Goal: Task Accomplishment & Management: Use online tool/utility

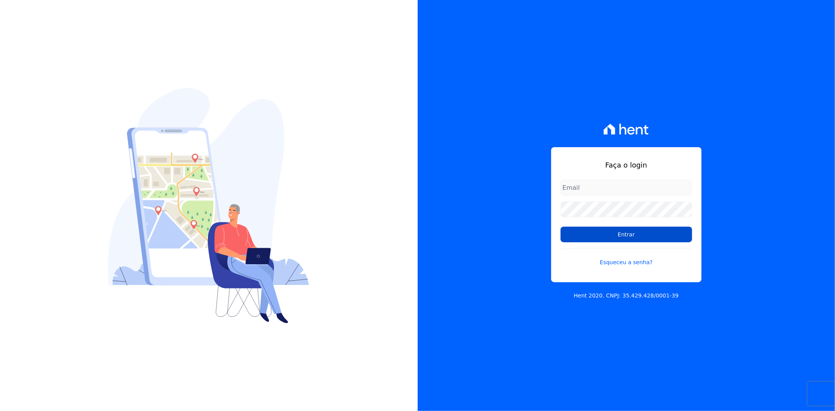
click at [589, 237] on input "Entrar" at bounding box center [625, 235] width 131 height 16
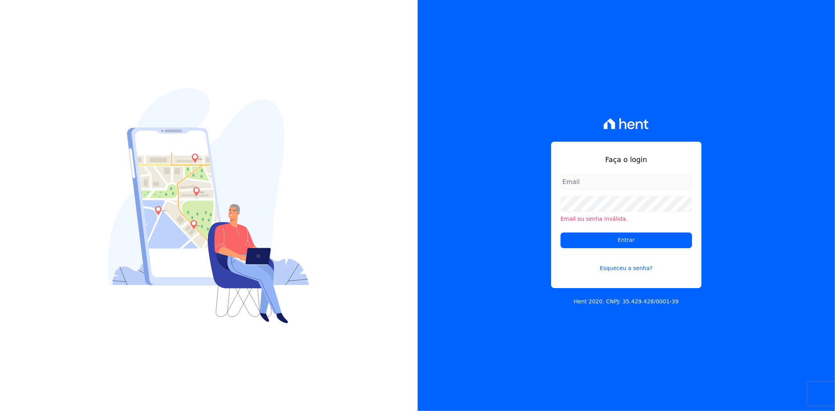
type input "andreza.sousa@grupoctv.com.br"
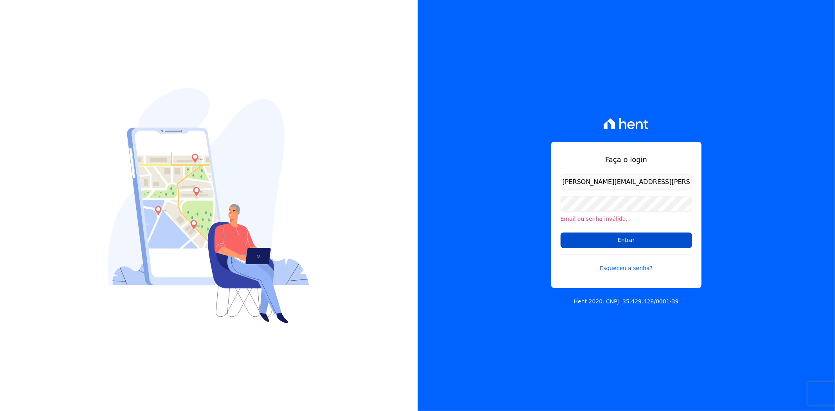
click at [587, 237] on input "Entrar" at bounding box center [625, 240] width 131 height 16
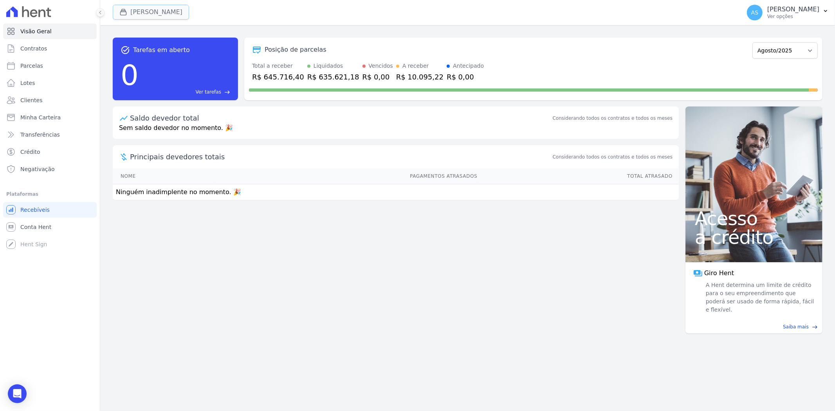
click at [168, 13] on button "[PERSON_NAME]" at bounding box center [151, 12] width 76 height 15
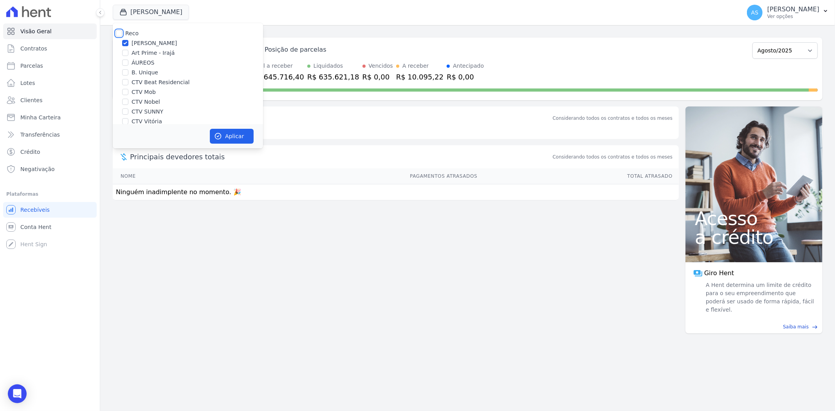
click at [118, 33] on input "Reco" at bounding box center [119, 33] width 6 height 6
checkbox input "true"
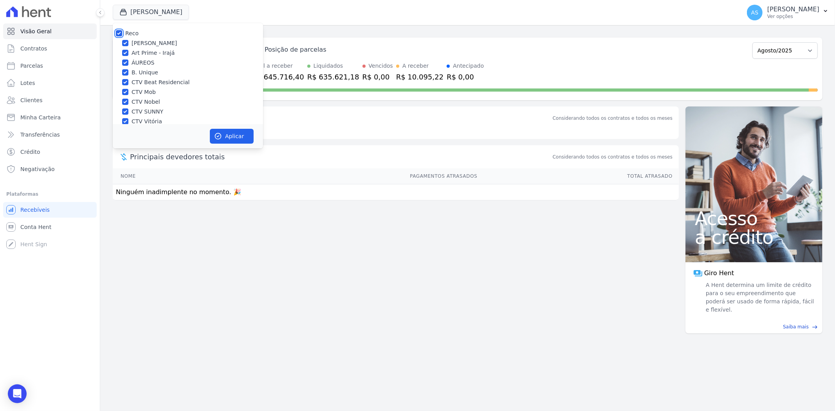
checkbox input "true"
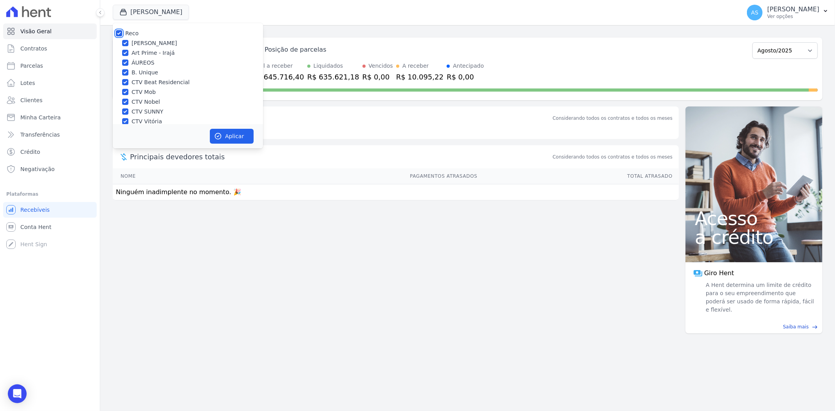
checkbox input "true"
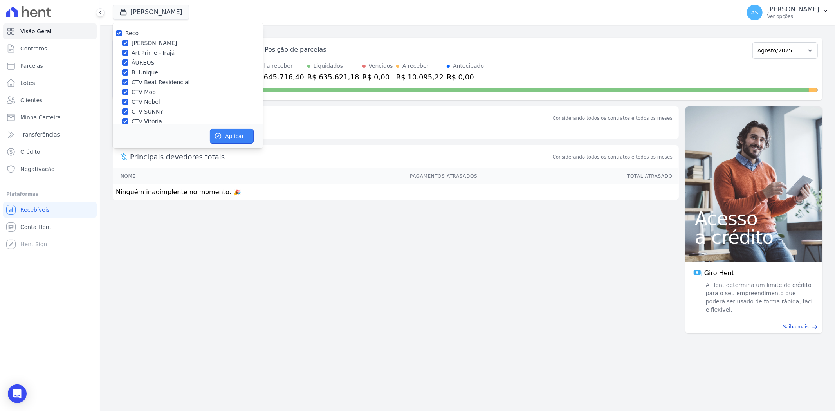
click at [224, 139] on button "Aplicar" at bounding box center [232, 136] width 44 height 15
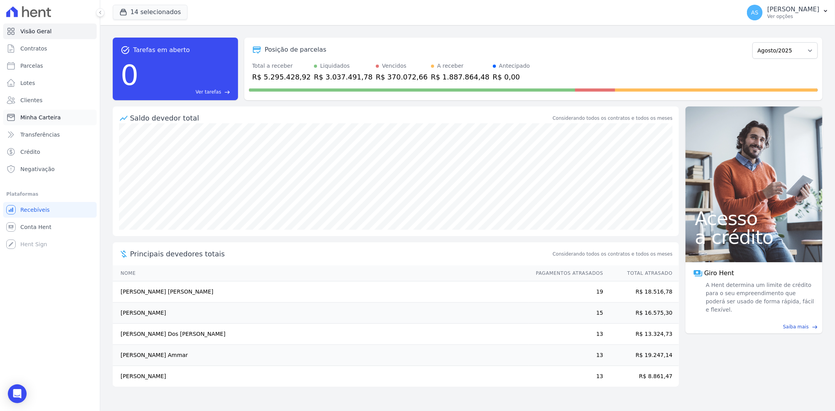
click at [26, 120] on span "Minha Carteira" at bounding box center [40, 117] width 40 height 8
click at [142, 14] on button "14 selecionados" at bounding box center [150, 12] width 75 height 15
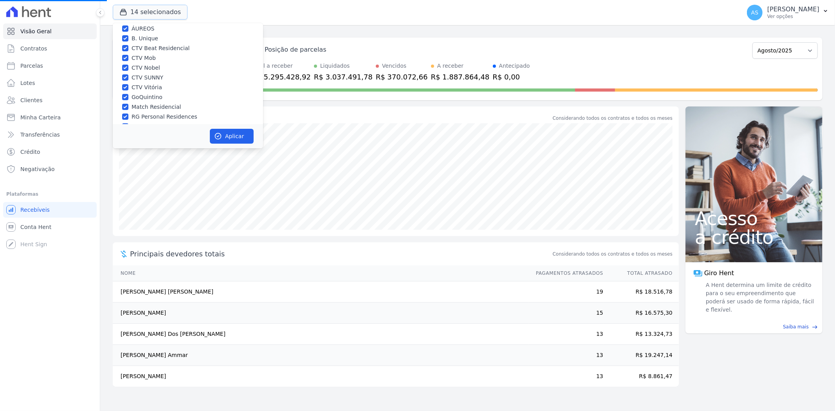
scroll to position [75, 0]
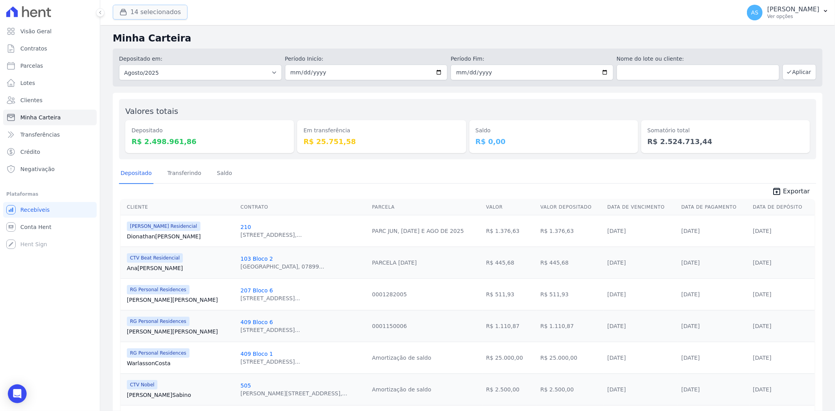
click at [153, 14] on button "14 selecionados" at bounding box center [150, 12] width 75 height 15
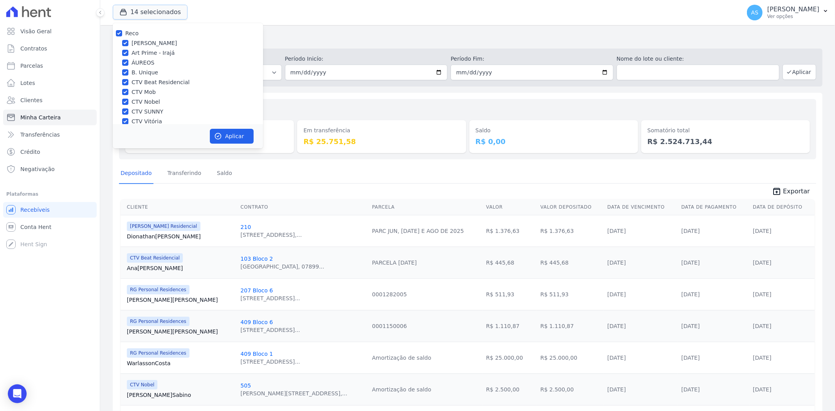
scroll to position [75, 0]
click at [143, 112] on label "Star Residencial Exclusivo - Ghia" at bounding box center [175, 114] width 89 height 8
click at [128, 112] on input "Star Residencial Exclusivo - Ghia" at bounding box center [125, 113] width 6 height 6
checkbox input "true"
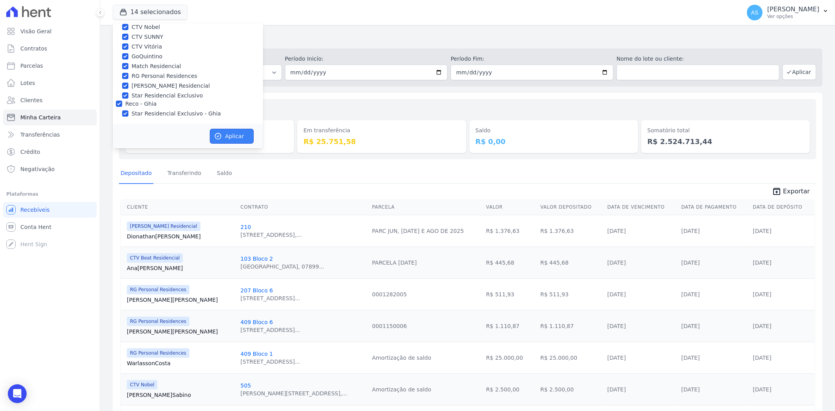
click at [225, 135] on button "Aplicar" at bounding box center [232, 136] width 44 height 15
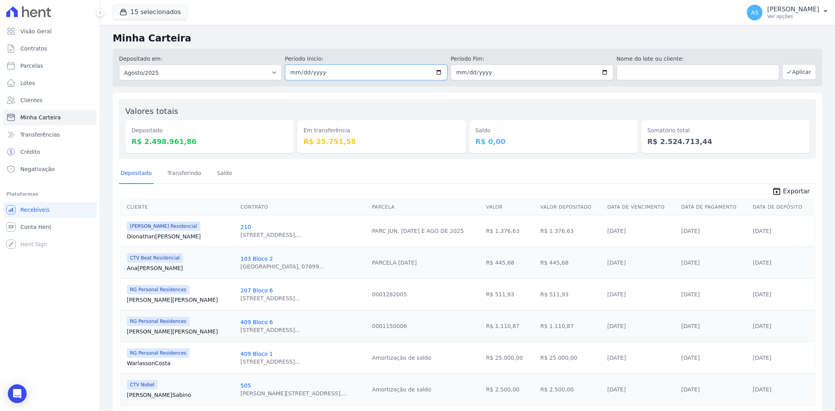
click at [435, 72] on input "2025-08-01" at bounding box center [366, 73] width 163 height 16
type input "[DATE]"
click at [600, 73] on input "2025-08-31" at bounding box center [531, 73] width 163 height 16
type input "[DATE]"
click at [795, 67] on button "Aplicar" at bounding box center [799, 72] width 34 height 16
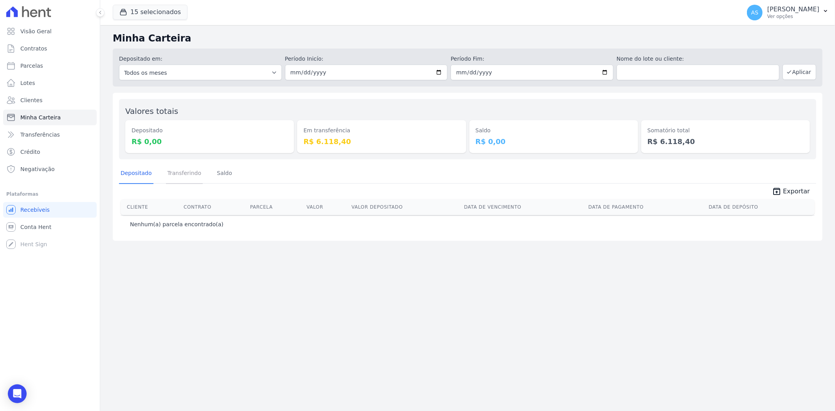
click at [181, 173] on link "Transferindo" at bounding box center [184, 174] width 37 height 20
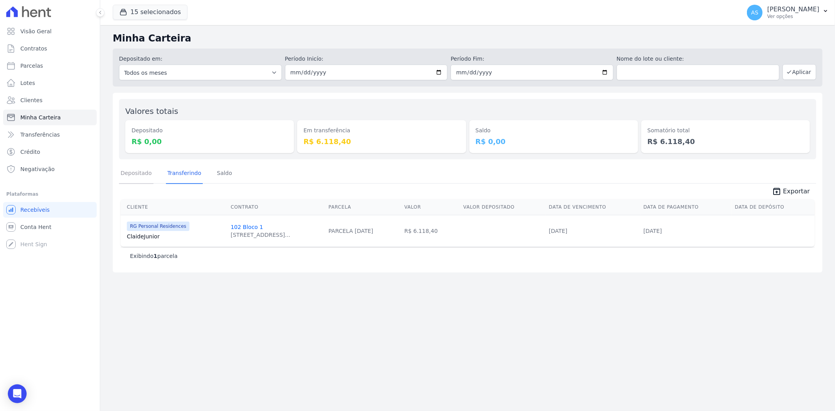
click at [130, 178] on link "Depositado" at bounding box center [136, 174] width 34 height 20
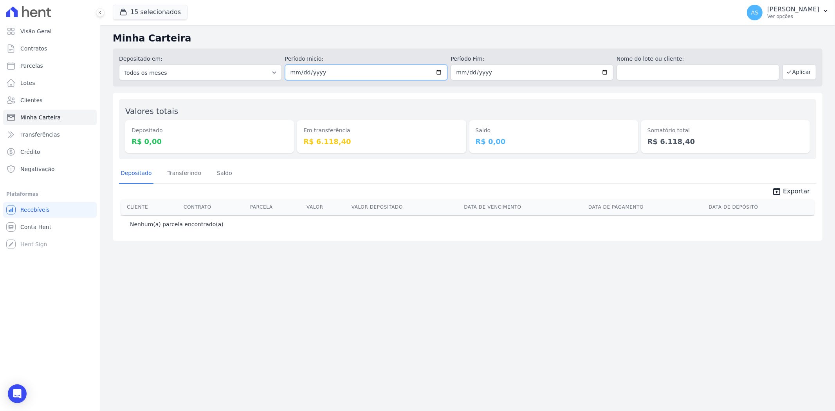
click at [437, 71] on input "[DATE]" at bounding box center [366, 73] width 163 height 16
type input "[DATE]"
click at [806, 72] on button "Aplicar" at bounding box center [799, 72] width 34 height 16
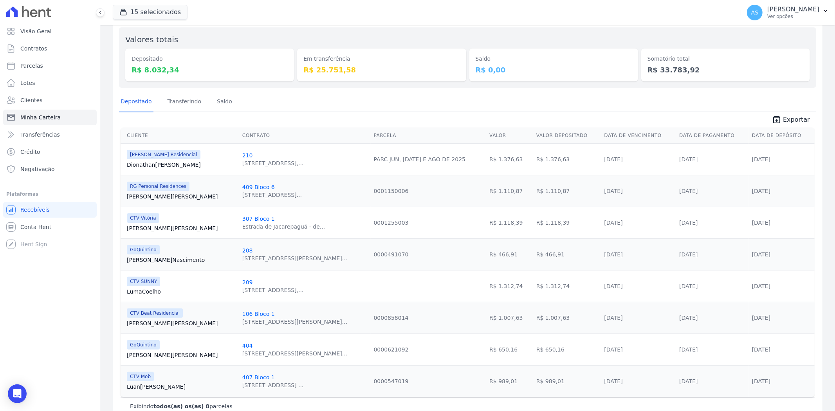
scroll to position [89, 0]
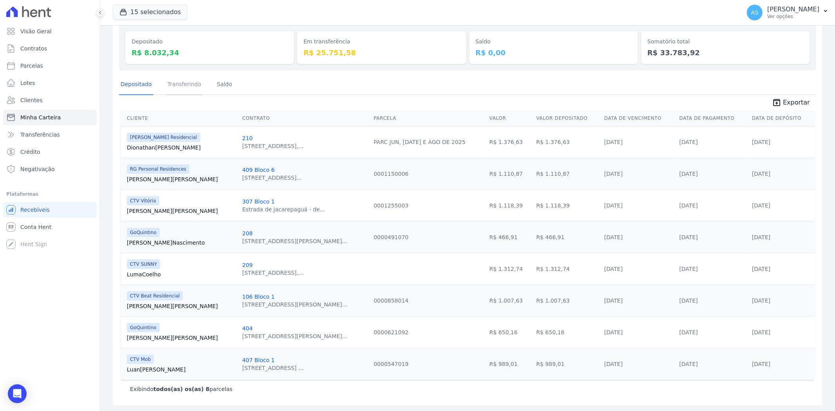
click at [182, 83] on link "Transferindo" at bounding box center [184, 85] width 37 height 20
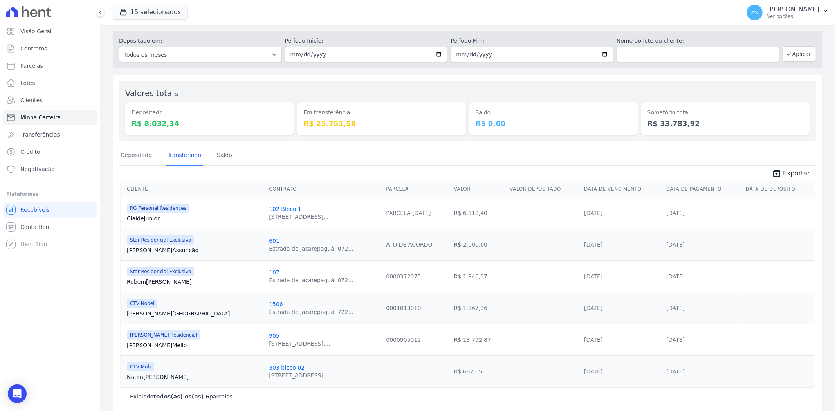
scroll to position [26, 0]
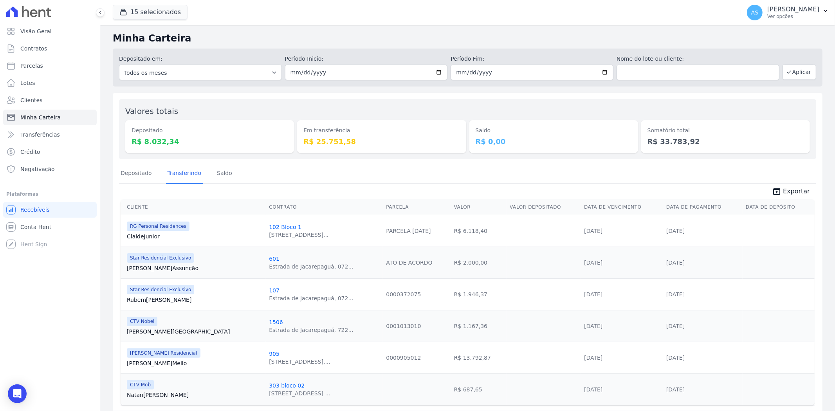
click at [19, 335] on div "Visão Geral Contratos Parcelas Lotes Clientes Minha Carteira Transferências Cré…" at bounding box center [50, 205] width 100 height 411
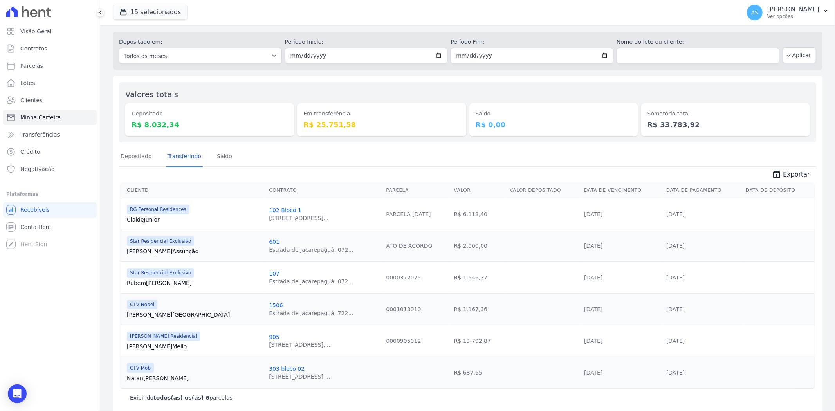
scroll to position [26, 0]
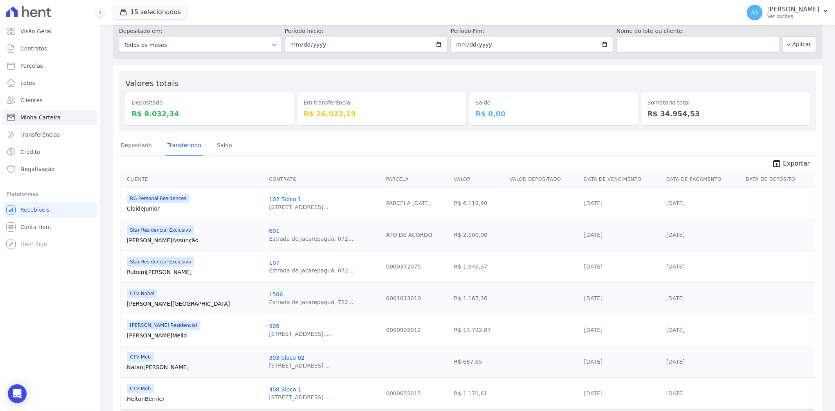
scroll to position [58, 0]
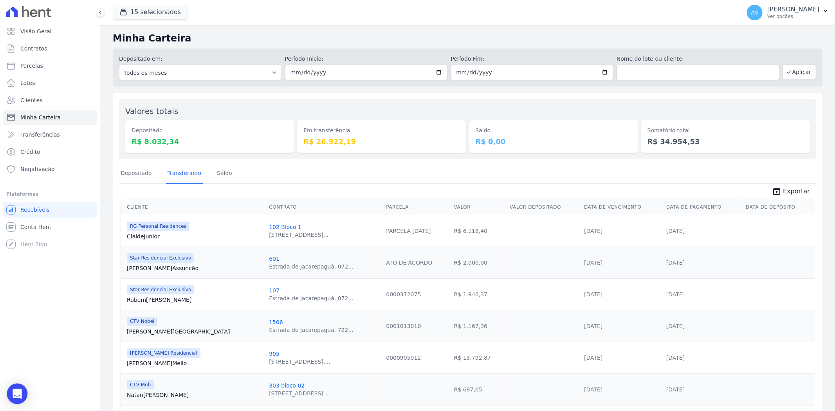
click at [19, 398] on icon "Open Intercom Messenger" at bounding box center [17, 394] width 10 height 10
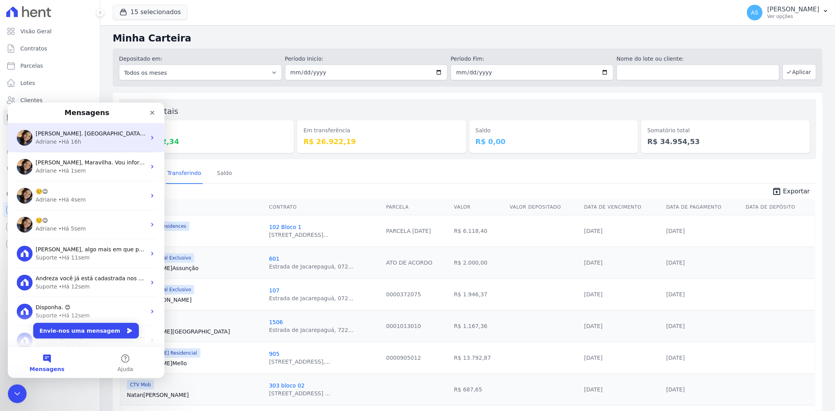
click at [81, 130] on span "Prontinho Andreza. Parcela descartada. ; )" at bounding box center [93, 133] width 114 height 6
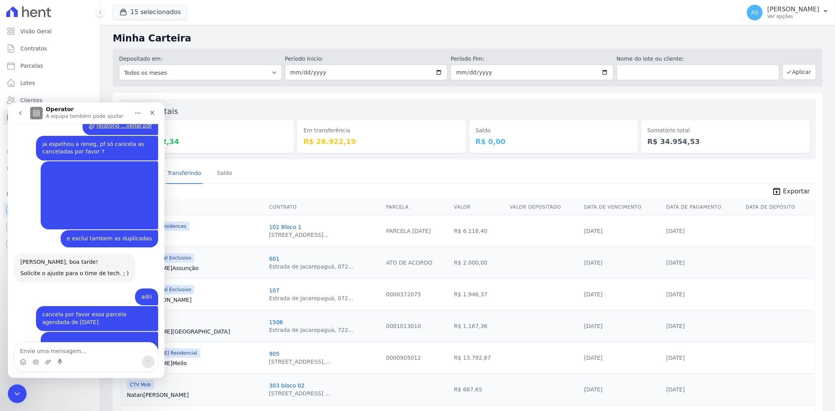
scroll to position [5317, 0]
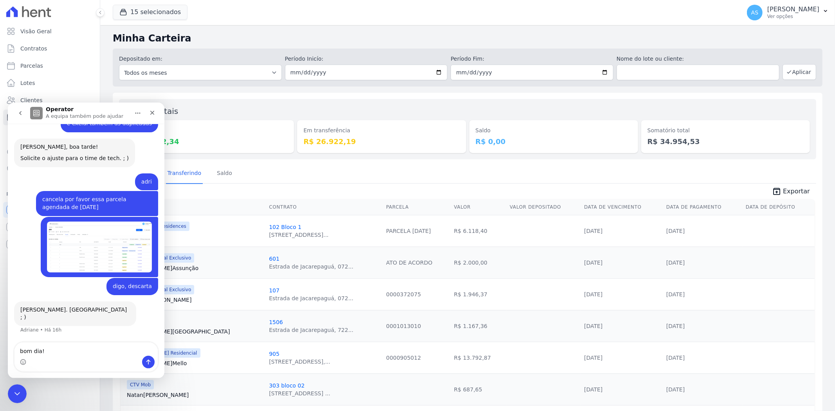
type textarea "bom dia!"
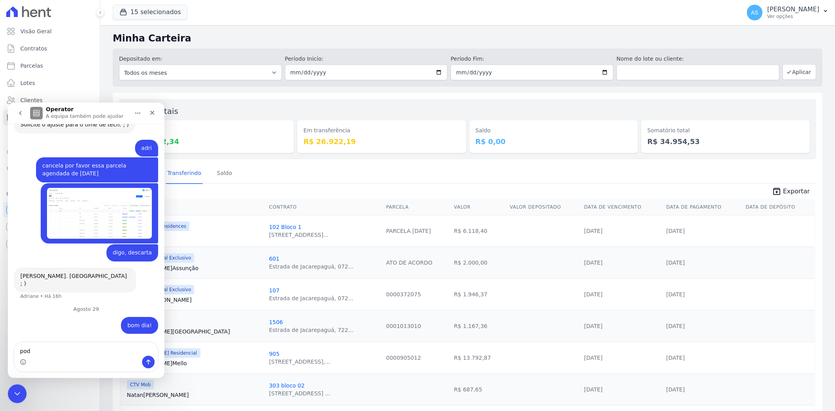
scroll to position [5350, 0]
type textarea "p"
type textarea "por gentileza poderia espelhar essa PF ?"
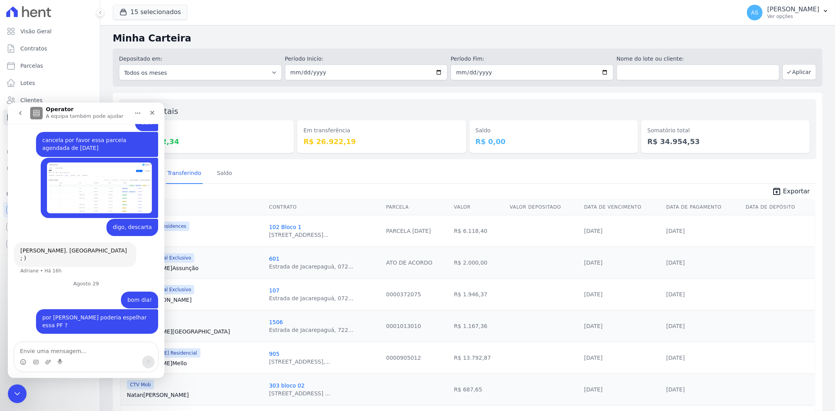
scroll to position [5368, 0]
click at [49, 362] on icon "Carregar anexo" at bounding box center [47, 361] width 5 height 4
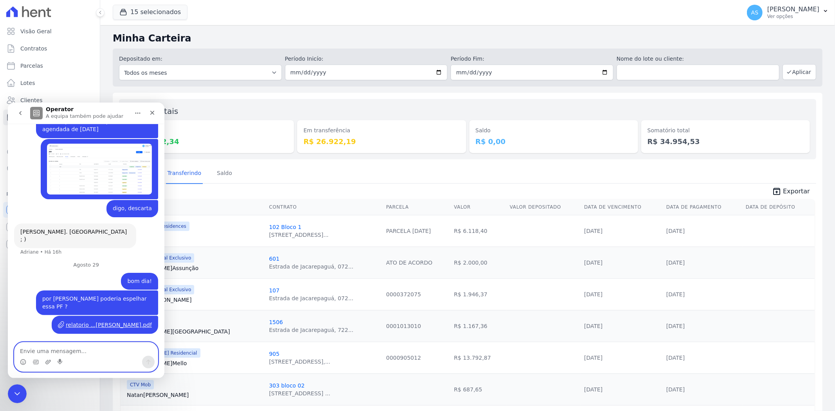
scroll to position [5387, 0]
click at [14, 384] on div "Fechar mensagem da Intercom" at bounding box center [16, 392] width 19 height 19
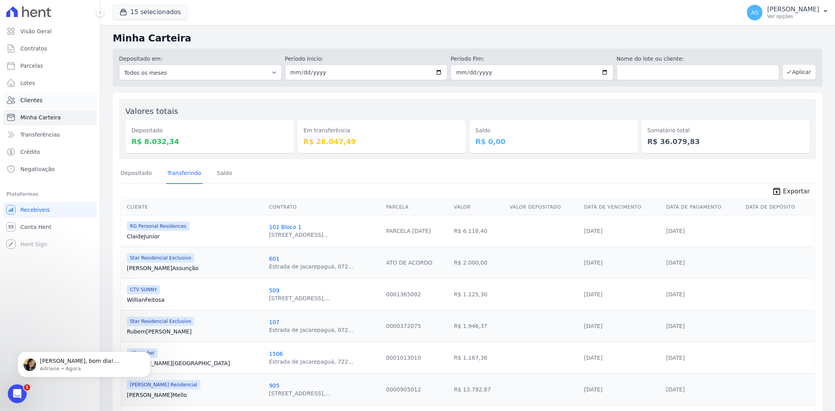
click at [24, 102] on span "Clientes" at bounding box center [31, 100] width 22 height 8
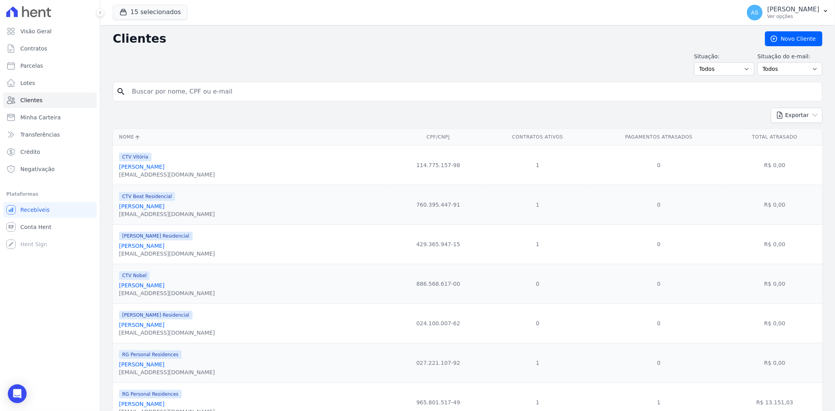
click at [137, 96] on input "search" at bounding box center [472, 92] width 691 height 16
type input "Cintia Renata de Oliveira Ferreira"
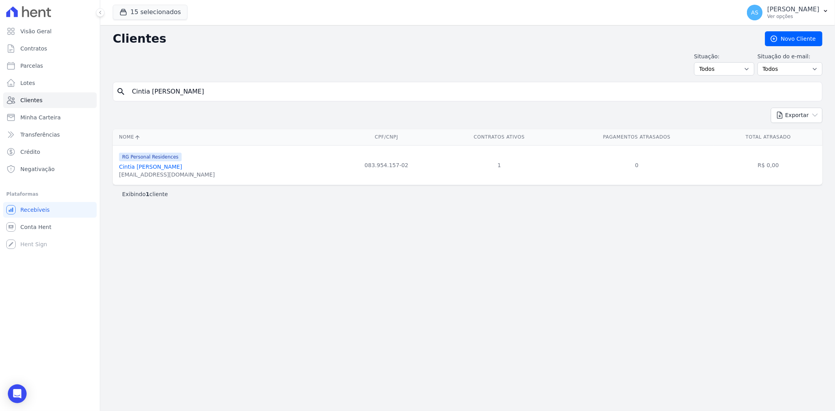
click at [158, 169] on link "Cintia Renata De Oliveira Ferreira" at bounding box center [150, 167] width 63 height 6
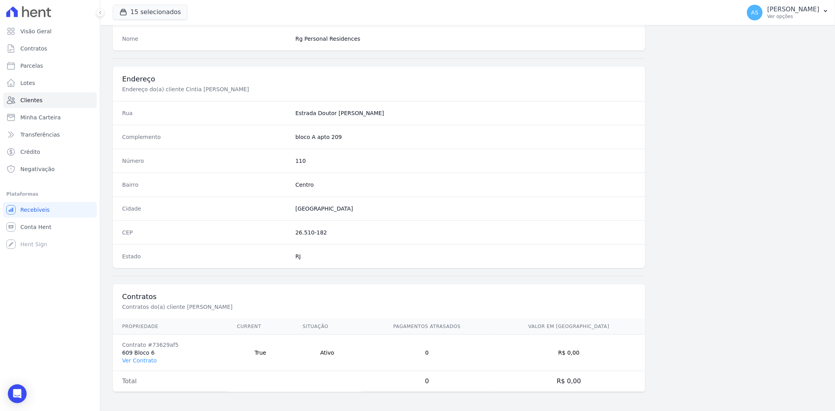
scroll to position [322, 0]
click at [124, 362] on link "Ver Contrato" at bounding box center [139, 360] width 34 height 6
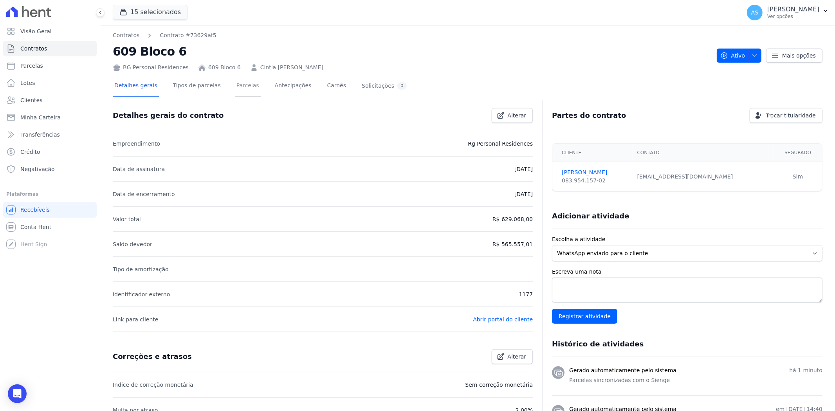
click at [243, 87] on link "Parcelas" at bounding box center [248, 86] width 26 height 21
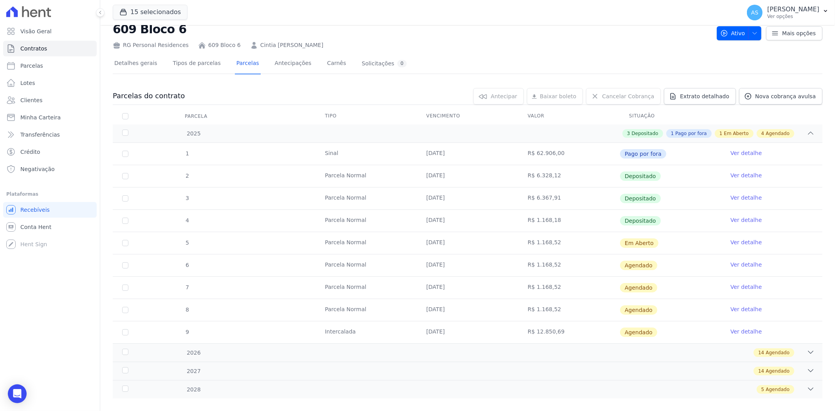
scroll to position [33, 0]
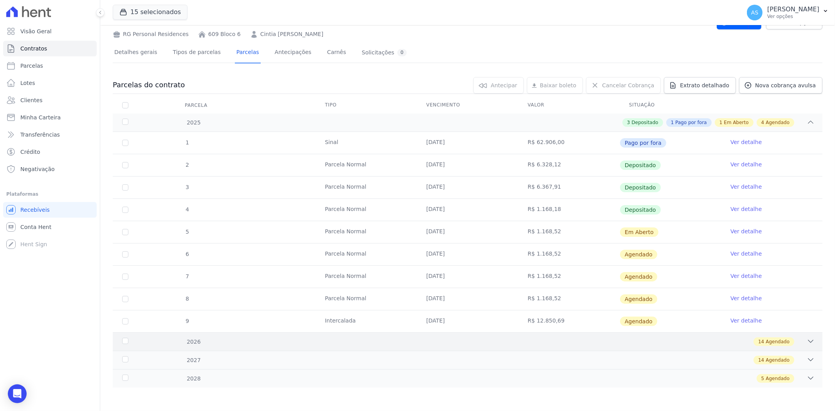
click at [807, 340] on icon at bounding box center [810, 341] width 8 height 8
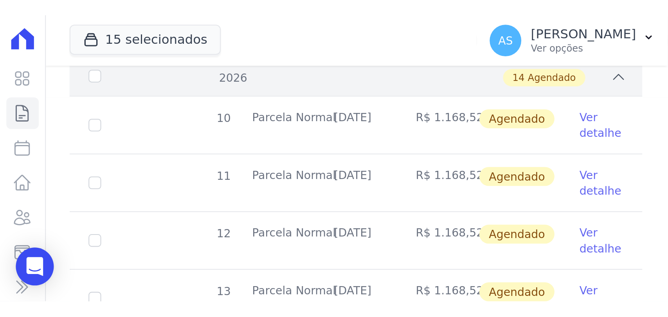
scroll to position [344, 0]
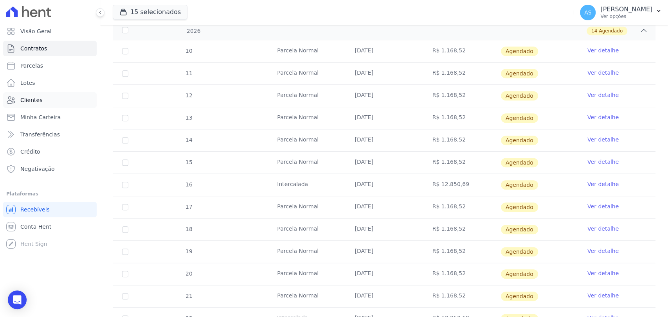
click at [25, 99] on span "Clientes" at bounding box center [31, 100] width 22 height 8
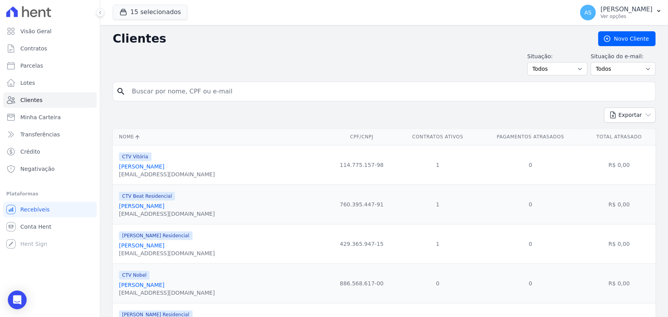
click at [142, 89] on input "search" at bounding box center [389, 92] width 525 height 16
type input "Silvia Barreira Mendes"
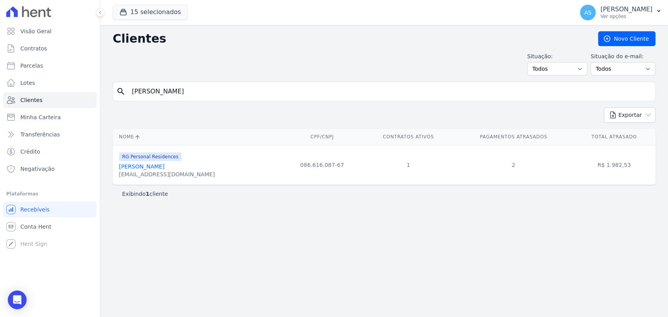
click at [158, 166] on link "Silvia Barreira Mendes" at bounding box center [141, 167] width 45 height 6
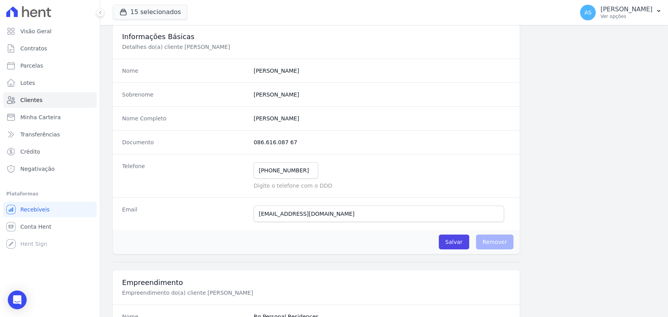
scroll to position [43, 0]
drag, startPoint x: 335, startPoint y: 214, endPoint x: 219, endPoint y: 216, distance: 116.2
click at [221, 217] on div "Email sbarreiramendes@gmail.com E-mail enviado. Aguardando confirmação.." at bounding box center [316, 213] width 407 height 32
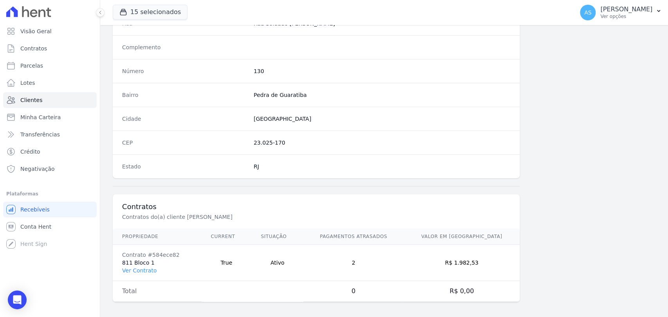
scroll to position [413, 0]
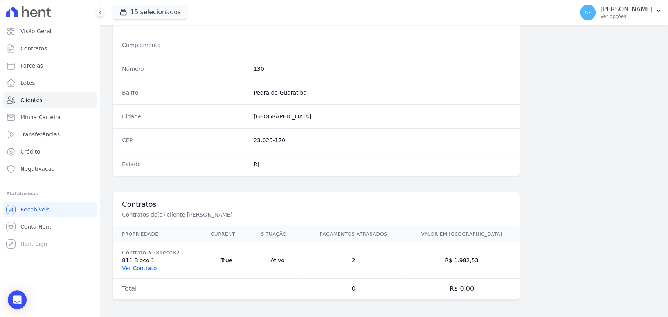
click at [132, 266] on link "Ver Contrato" at bounding box center [139, 268] width 34 height 6
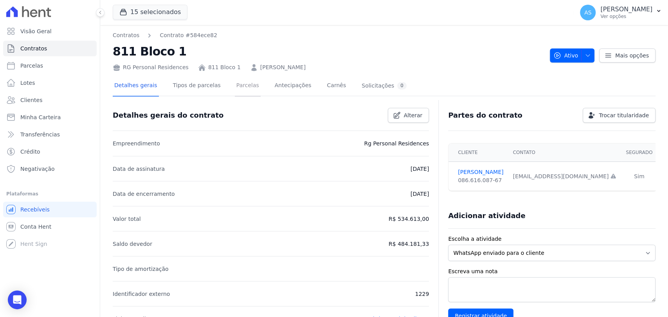
click at [239, 85] on link "Parcelas" at bounding box center [248, 86] width 26 height 21
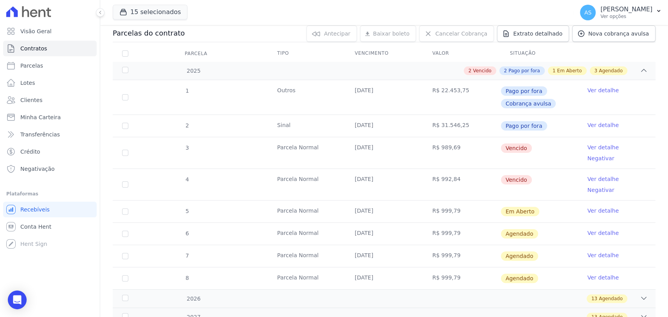
scroll to position [87, 0]
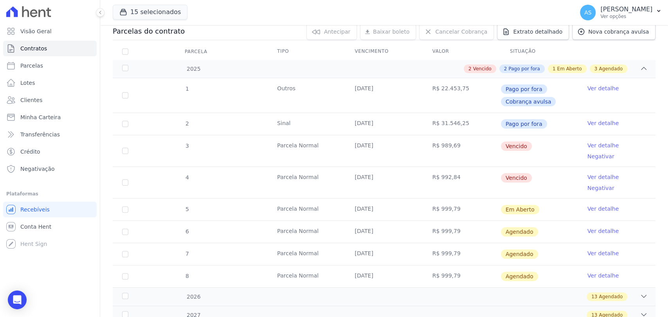
click at [601, 145] on link "Ver detalhe" at bounding box center [602, 146] width 31 height 8
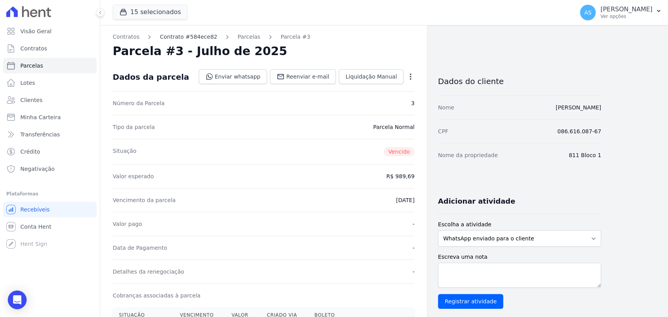
click at [178, 38] on link "Contrato #584ece82" at bounding box center [189, 37] width 58 height 8
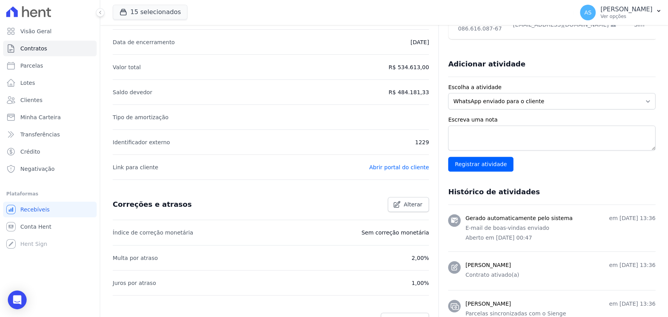
scroll to position [174, 0]
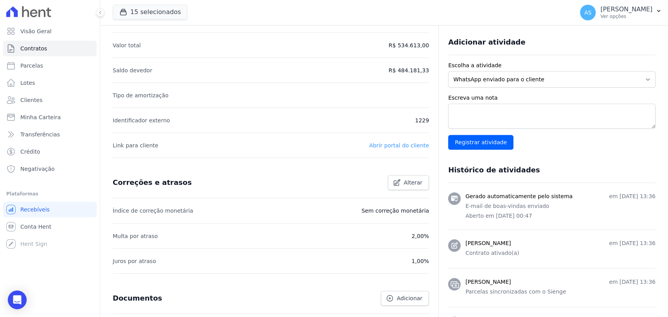
click at [414, 144] on link "Abrir portal do cliente" at bounding box center [399, 145] width 60 height 6
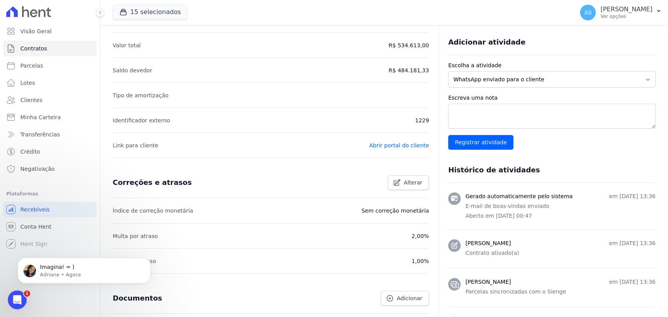
scroll to position [0, 0]
click at [22, 102] on span "Clientes" at bounding box center [31, 100] width 22 height 8
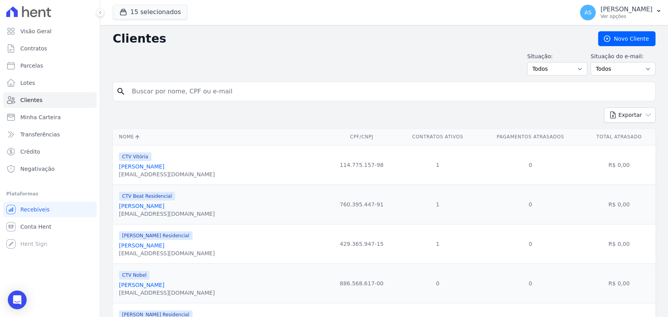
click at [147, 93] on input "search" at bounding box center [389, 92] width 525 height 16
type input "c"
type input "cintia rena"
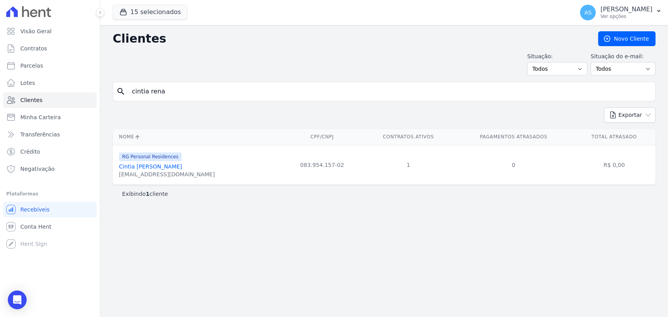
click at [148, 173] on div "cintiareolfe@gmail.com" at bounding box center [167, 175] width 96 height 8
click at [148, 165] on link "Cintia Renata De Oliveira Ferreira" at bounding box center [150, 167] width 63 height 6
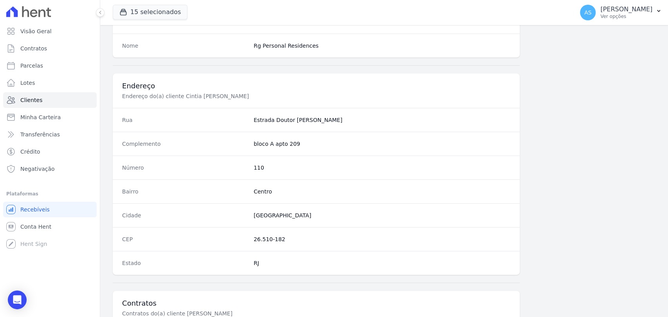
scroll to position [413, 0]
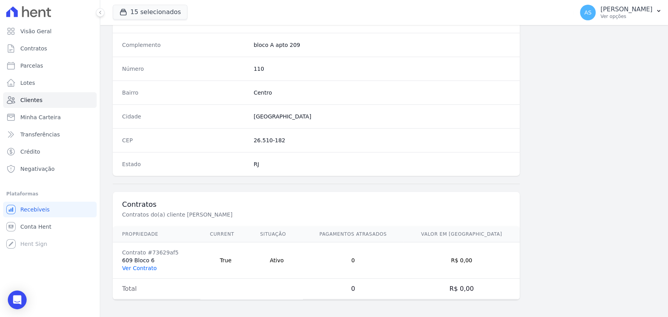
click at [137, 270] on link "Ver Contrato" at bounding box center [139, 268] width 34 height 6
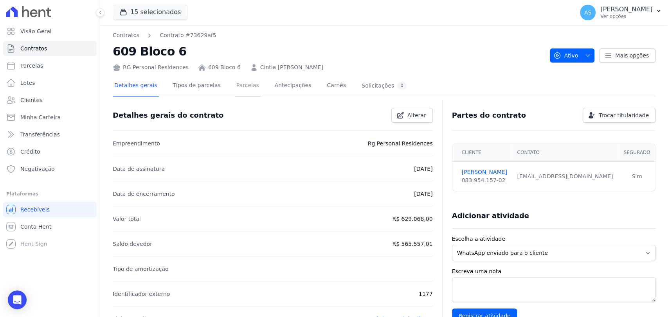
click at [235, 85] on link "Parcelas" at bounding box center [248, 86] width 26 height 21
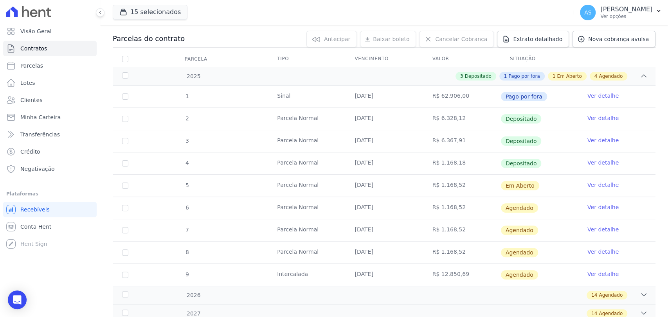
scroll to position [87, 0]
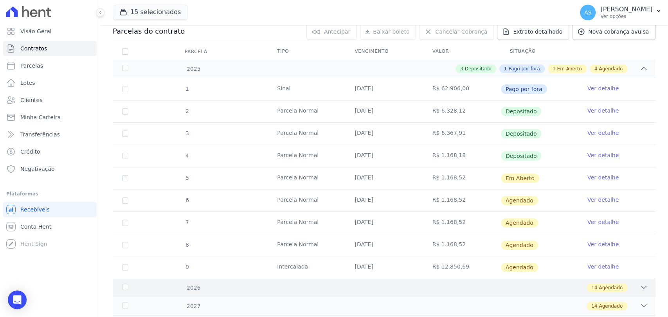
click at [640, 286] on icon at bounding box center [644, 288] width 8 height 8
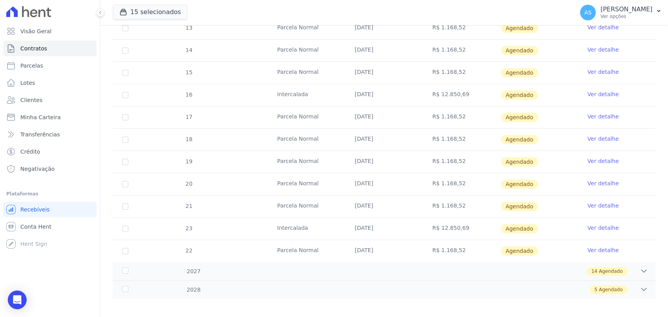
scroll to position [438, 0]
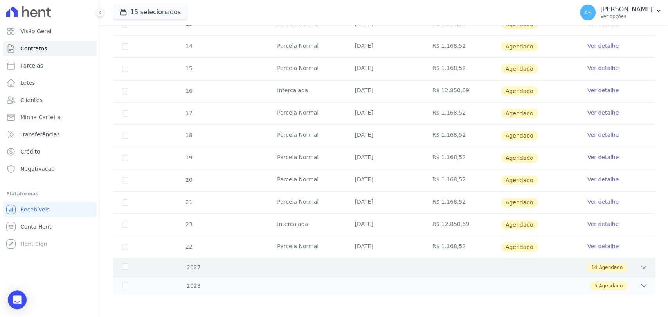
click at [640, 269] on icon at bounding box center [644, 267] width 8 height 8
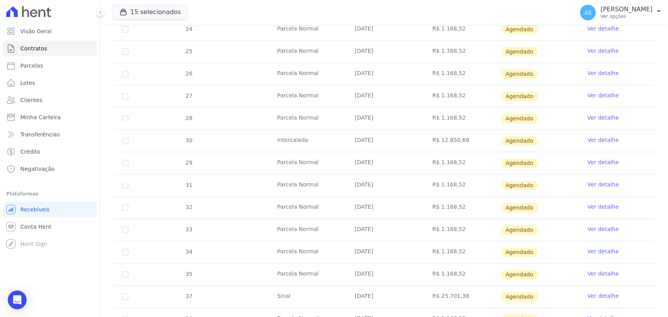
scroll to position [749, 0]
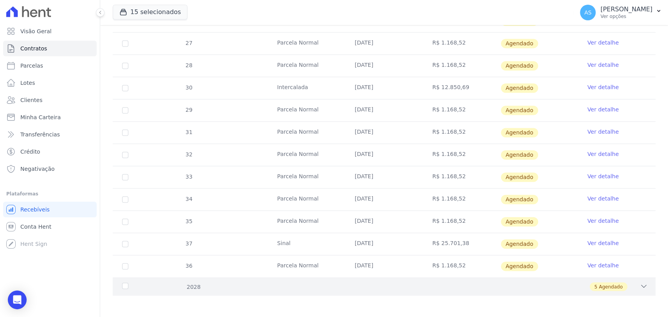
click at [640, 283] on icon at bounding box center [644, 287] width 8 height 8
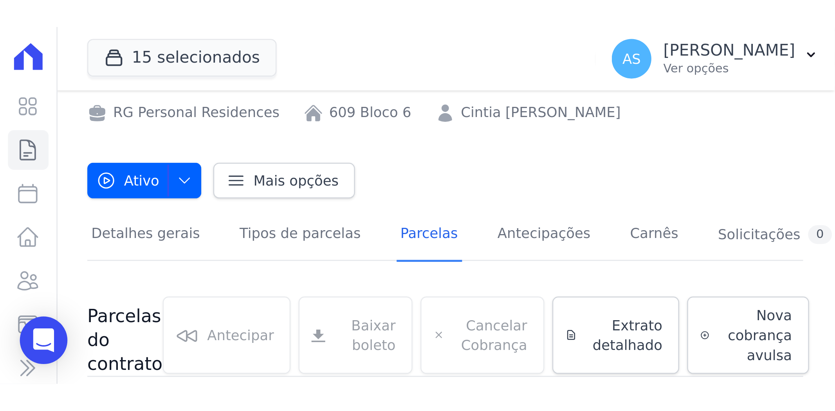
scroll to position [4, 0]
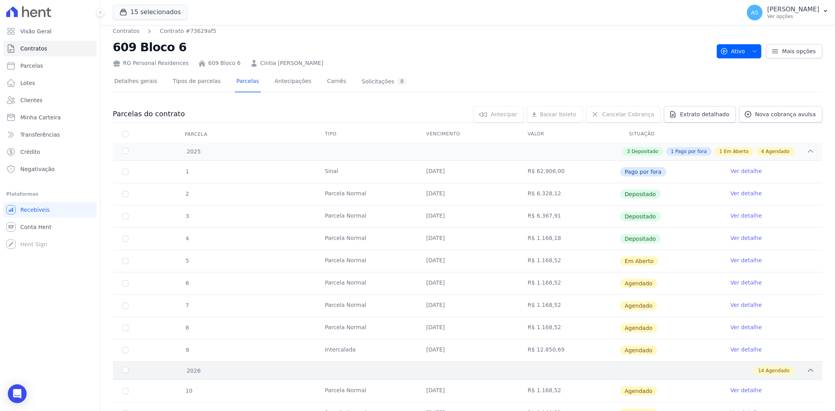
click at [125, 373] on div "2026" at bounding box center [153, 371] width 65 height 8
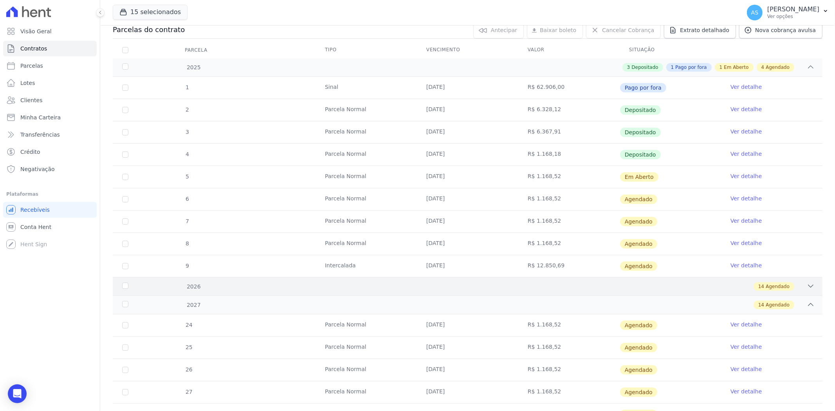
scroll to position [91, 0]
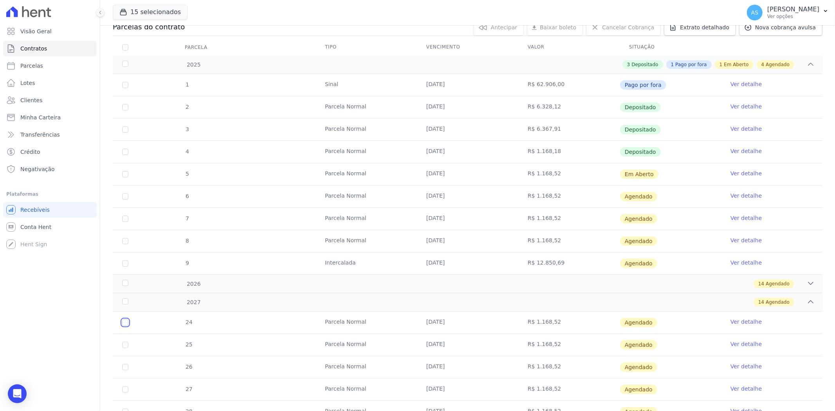
click at [123, 322] on input "checkbox" at bounding box center [125, 322] width 6 height 6
checkbox input "true"
click at [124, 300] on div "2027" at bounding box center [153, 302] width 65 height 8
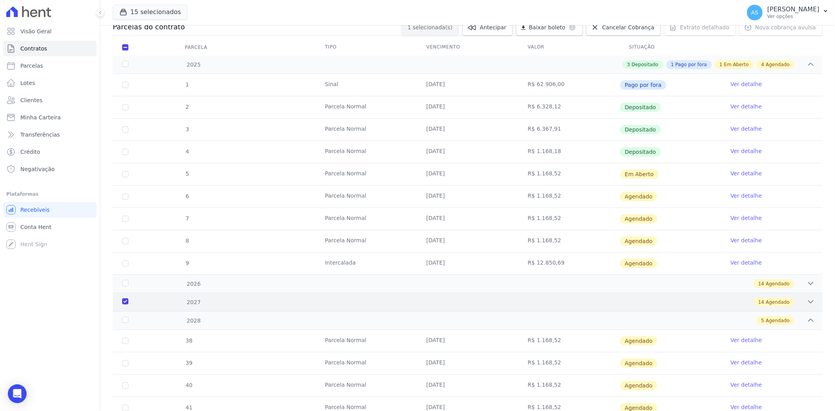
click at [124, 300] on div "2027" at bounding box center [153, 302] width 65 height 8
click at [126, 321] on input "checkbox" at bounding box center [125, 322] width 6 height 6
checkbox input "false"
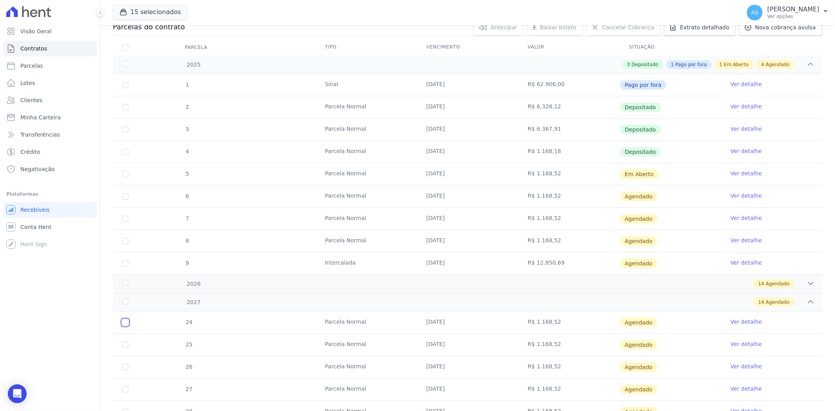
checkbox input "false"
click at [126, 304] on div "2027" at bounding box center [153, 302] width 65 height 8
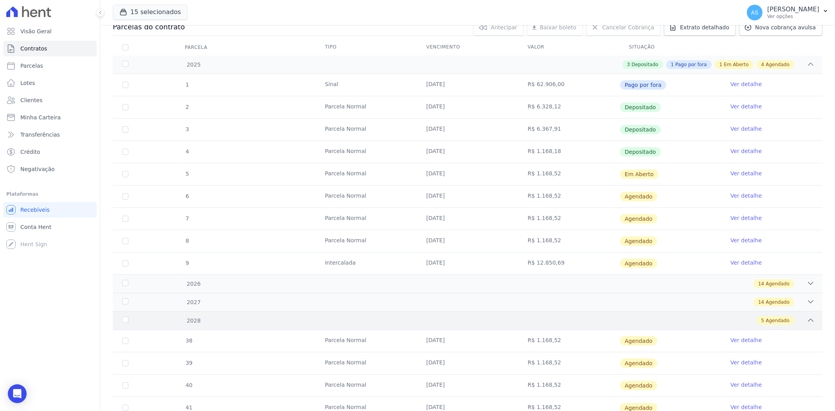
click at [126, 322] on div "2028" at bounding box center [153, 321] width 65 height 8
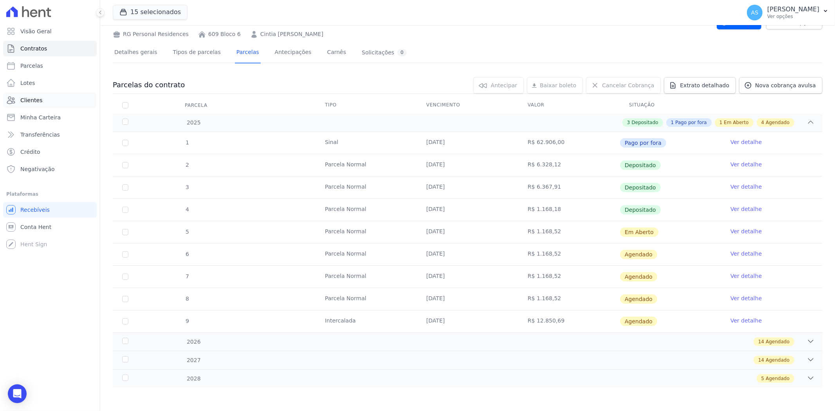
click at [32, 99] on span "Clientes" at bounding box center [31, 100] width 22 height 8
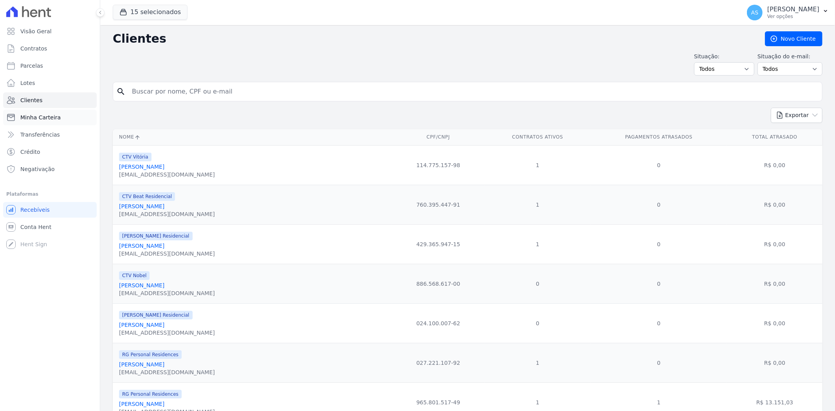
click at [32, 115] on span "Minha Carteira" at bounding box center [40, 117] width 40 height 8
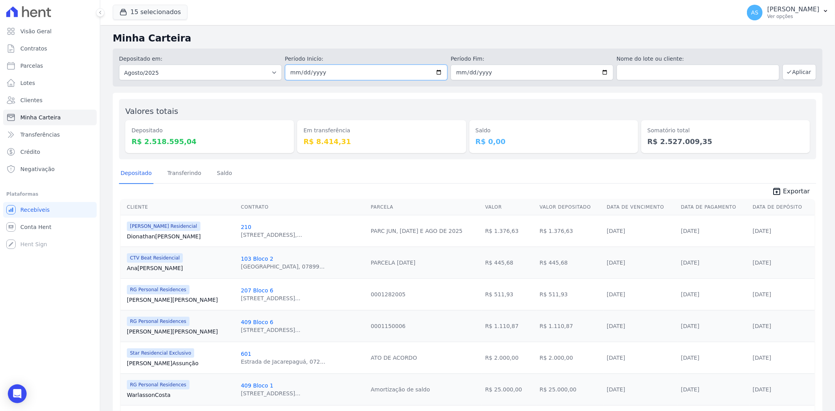
click at [436, 70] on input "2025-08-01" at bounding box center [366, 73] width 163 height 16
type input "[DATE]"
click at [603, 70] on input "2025-08-31" at bounding box center [531, 73] width 163 height 16
type input "[DATE]"
click at [790, 76] on button "Aplicar" at bounding box center [799, 72] width 34 height 16
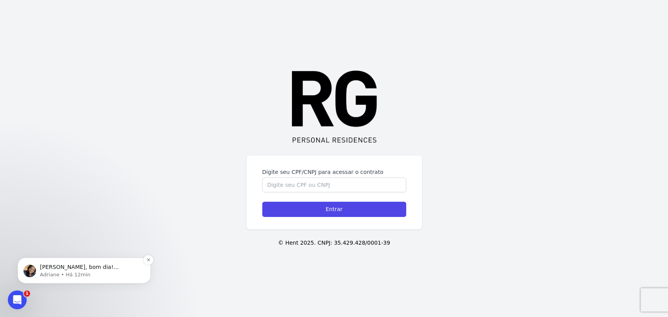
click at [42, 269] on p "[PERSON_NAME], bom dia! Prontinho. Dado o comando para espelhamento." at bounding box center [90, 268] width 101 height 8
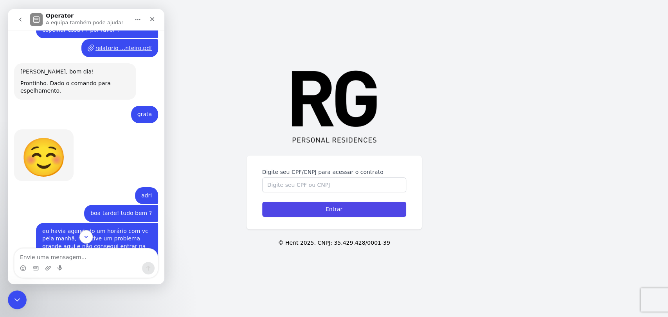
scroll to position [5432, 0]
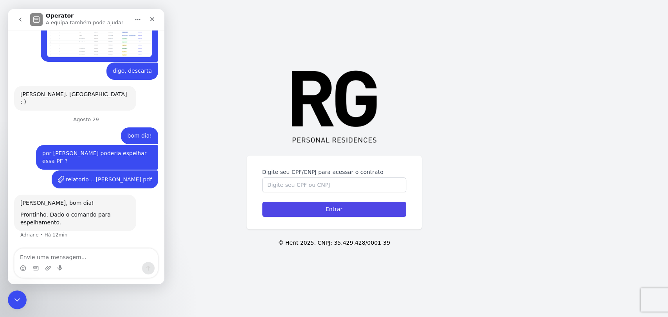
click at [45, 264] on div "Messenger da Intercom" at bounding box center [48, 268] width 6 height 13
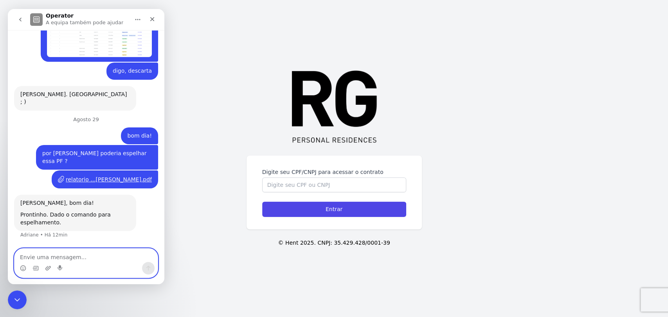
click at [38, 259] on textarea "Envie uma mensagem..." at bounding box center [85, 255] width 143 height 13
type textarea "grata"
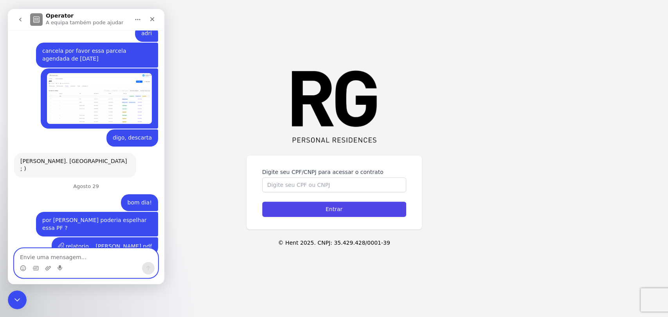
scroll to position [5281, 0]
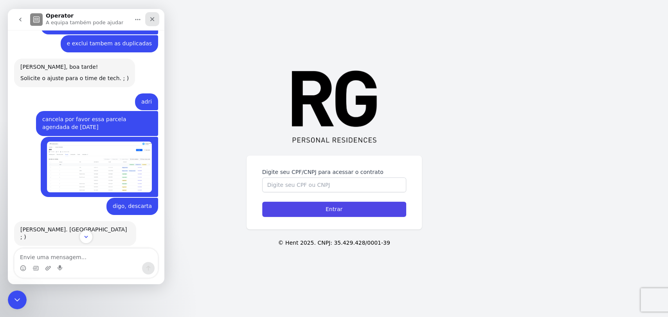
click at [152, 21] on icon "Fechar" at bounding box center [152, 19] width 6 height 6
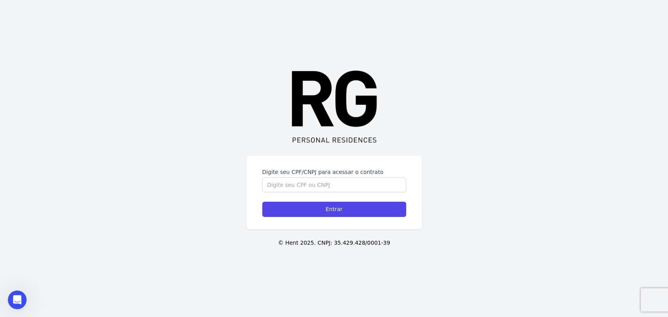
scroll to position [5386, 0]
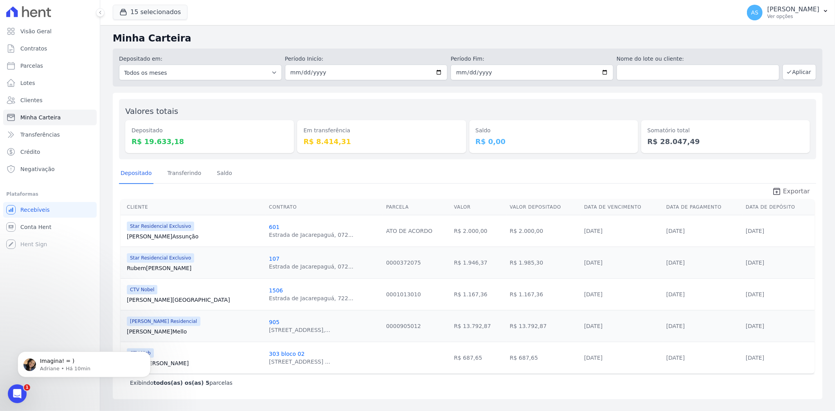
click at [799, 192] on span "Exportar" at bounding box center [796, 191] width 27 height 9
click at [131, 237] on link "Carlos Assunção" at bounding box center [195, 236] width 136 height 8
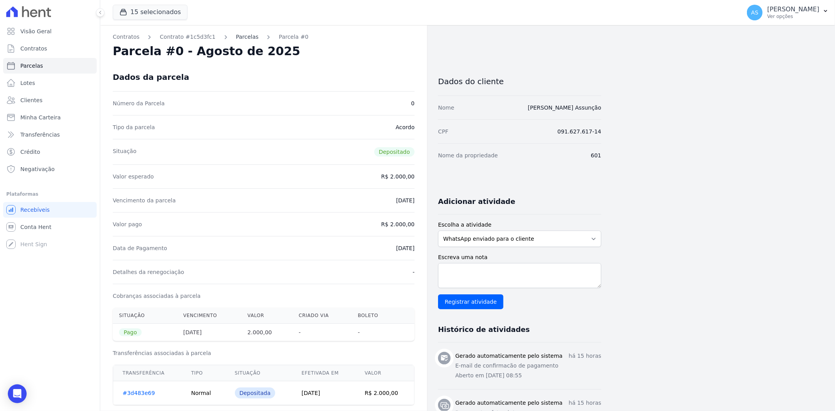
click at [236, 36] on link "Parcelas" at bounding box center [247, 37] width 23 height 8
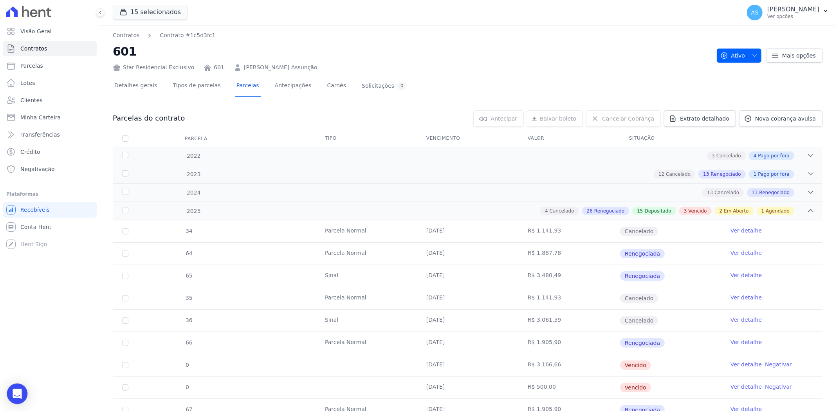
click at [13, 390] on icon "Open Intercom Messenger" at bounding box center [17, 394] width 10 height 10
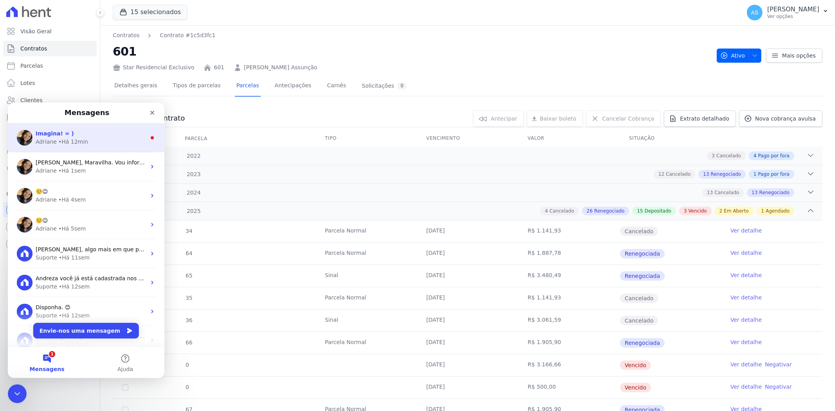
click at [76, 140] on div "• Há 12min" at bounding box center [73, 141] width 30 height 8
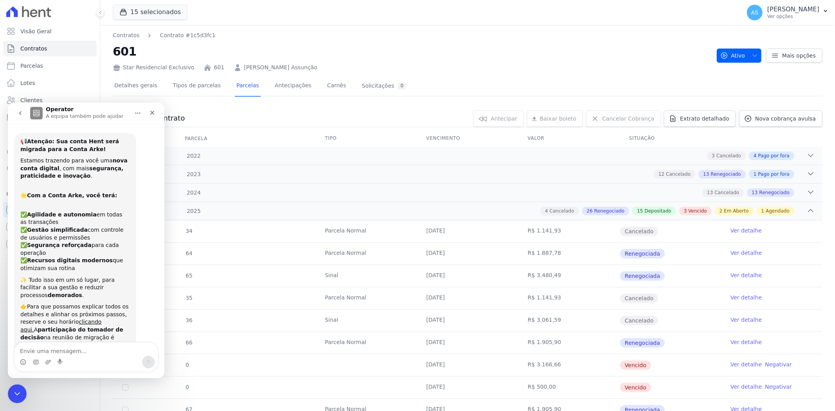
scroll to position [9, 0]
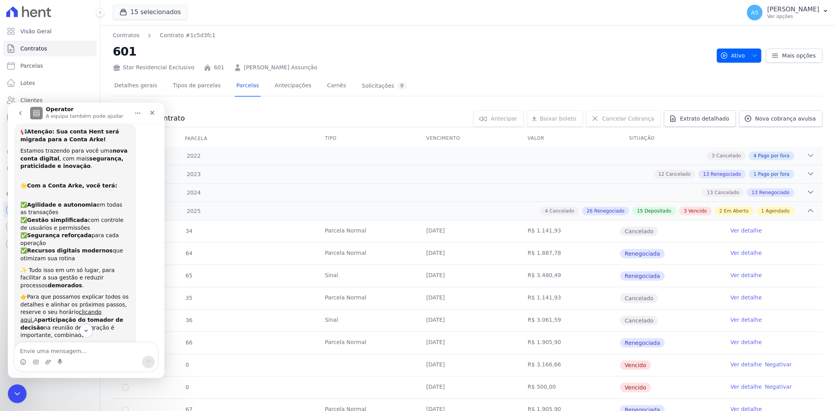
click at [41, 350] on textarea "Envie uma mensagem..." at bounding box center [85, 348] width 143 height 13
type textarea "adri"
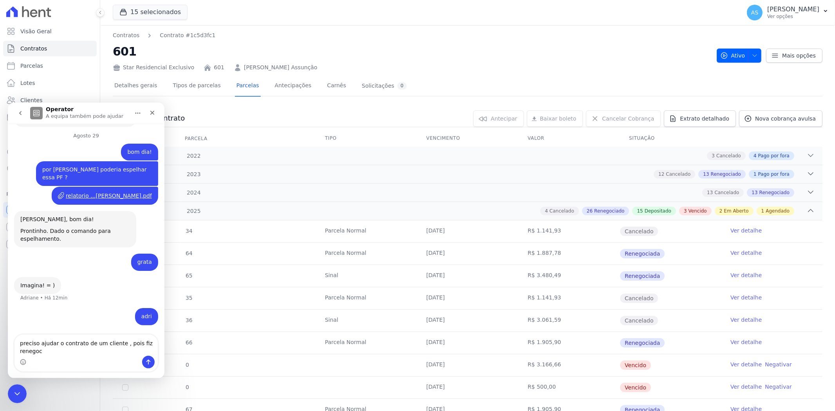
scroll to position [5508, 0]
type textarea "preciso ajudar o contrato de um cliente , pois fiz renegociação"
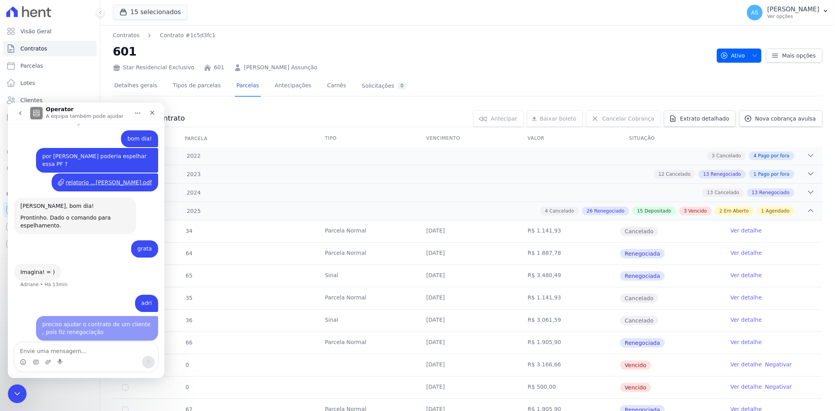
scroll to position [5525, 0]
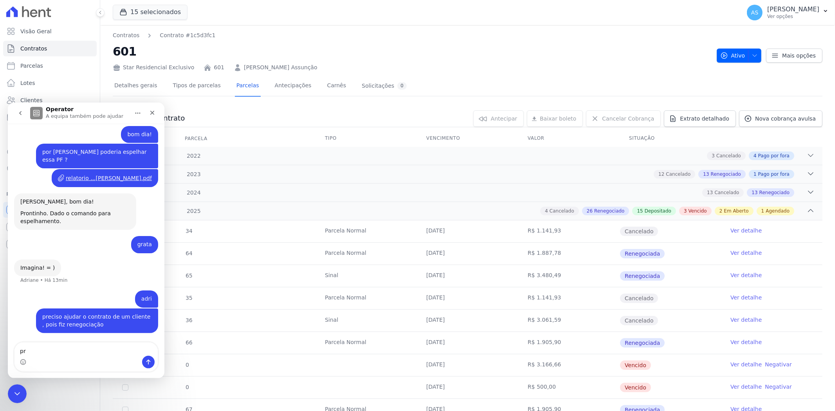
type textarea "p"
type textarea "1 - descarta por favor as canceladas?"
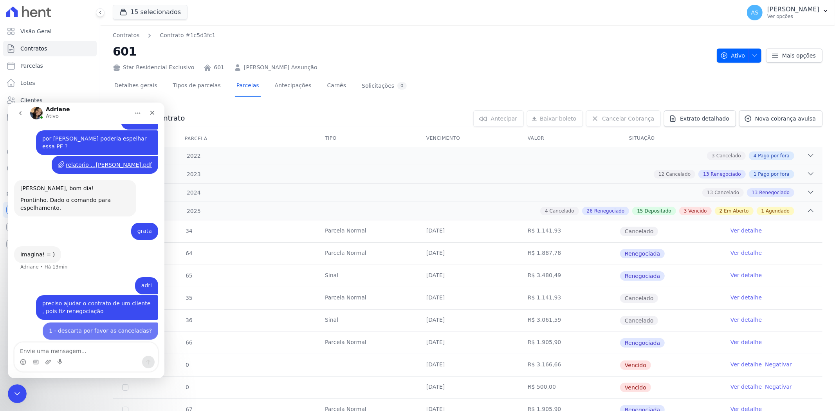
scroll to position [5543, 0]
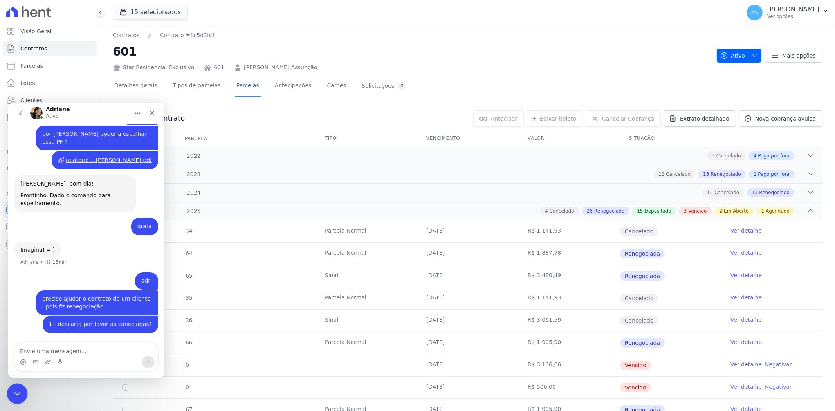
click at [12, 392] on icon "Fechar mensagem da Intercom" at bounding box center [15, 392] width 9 height 9
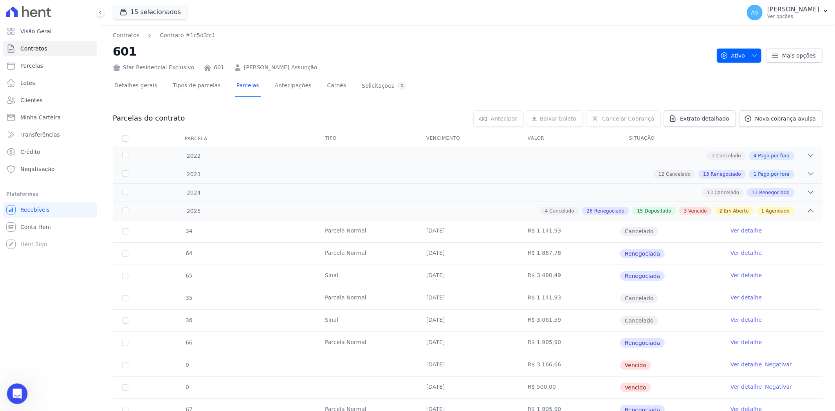
click at [14, 392] on icon "Abrir mensagem da Intercom" at bounding box center [16, 392] width 13 height 13
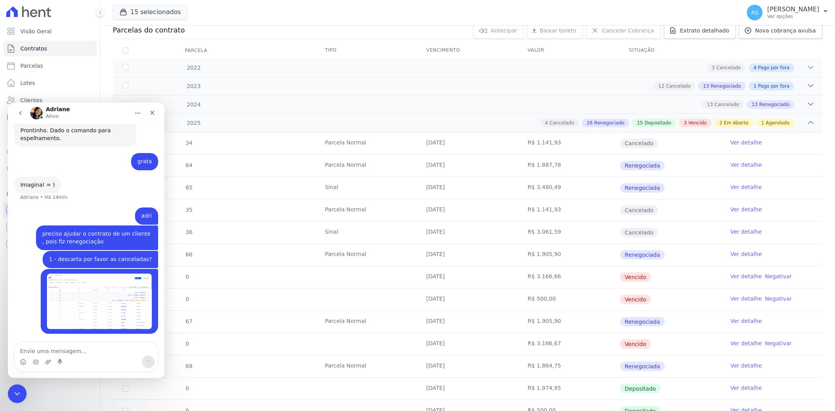
scroll to position [130, 0]
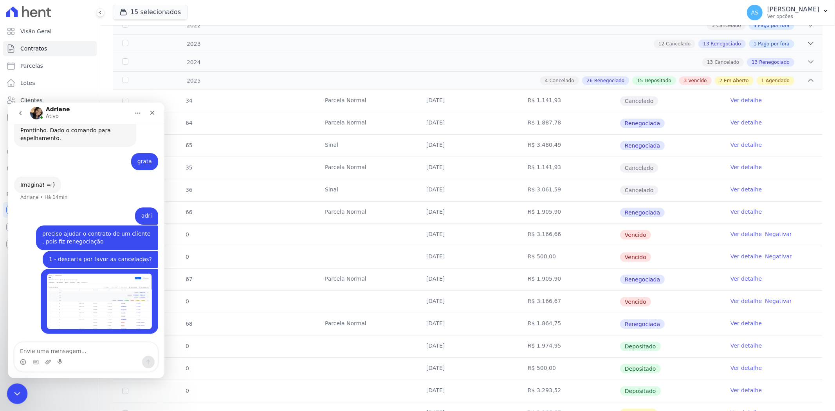
click at [17, 393] on icon "Fechar mensagem da Intercom" at bounding box center [15, 392] width 9 height 9
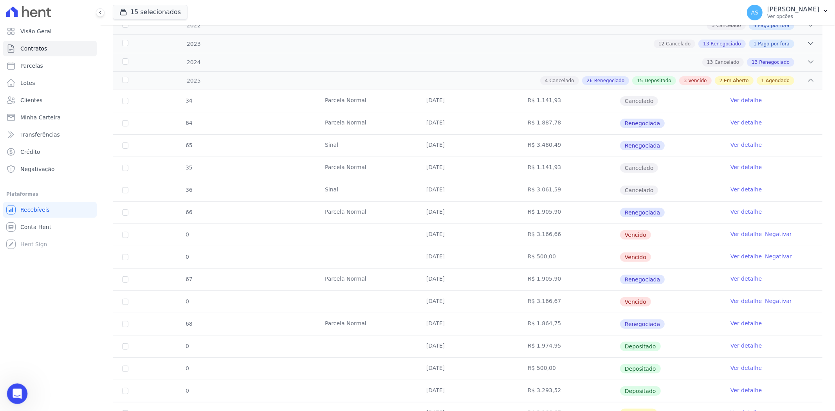
drag, startPoint x: 20, startPoint y: 401, endPoint x: 28, endPoint y: 785, distance: 384.7
click at [20, 402] on html at bounding box center [16, 392] width 19 height 19
click at [11, 395] on div "Abrir mensagem da Intercom" at bounding box center [16, 393] width 26 height 26
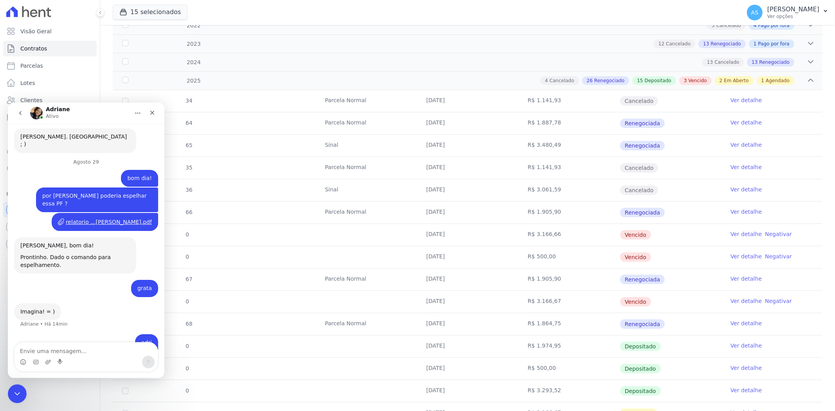
scroll to position [5609, 0]
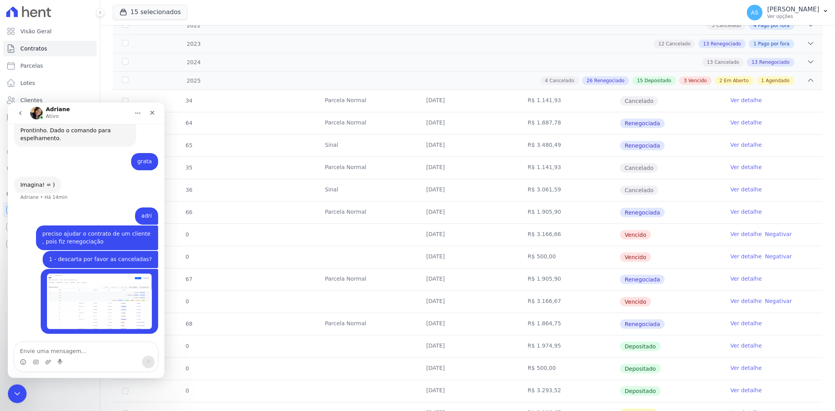
click at [29, 354] on textarea "Envie uma mensagem..." at bounding box center [85, 348] width 143 height 13
type textarea "2 - exclui as vencidas por favor ?"
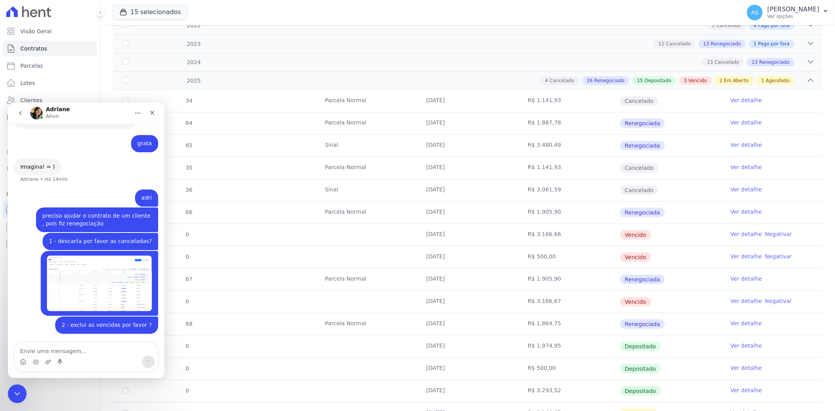
scroll to position [5627, 0]
click at [18, 390] on icon "Fechar mensagem da Intercom" at bounding box center [15, 392] width 9 height 9
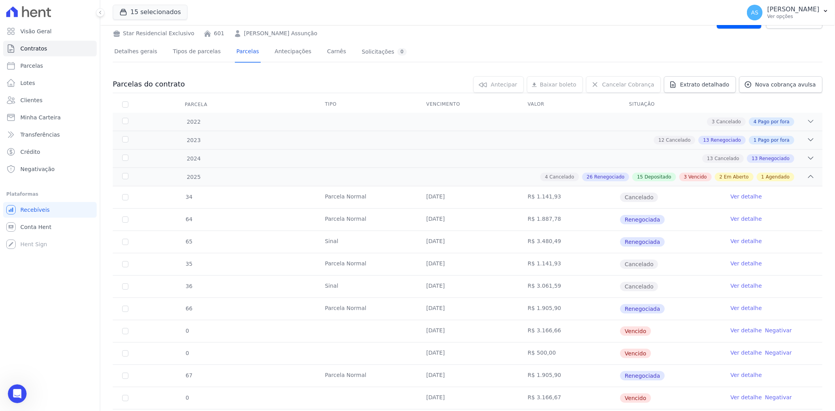
scroll to position [0, 0]
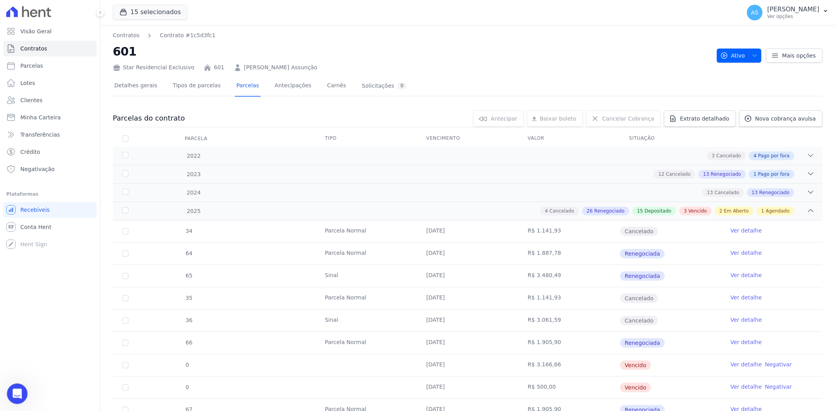
click at [7, 390] on div "Abrir mensagem da Intercom" at bounding box center [16, 393] width 26 height 26
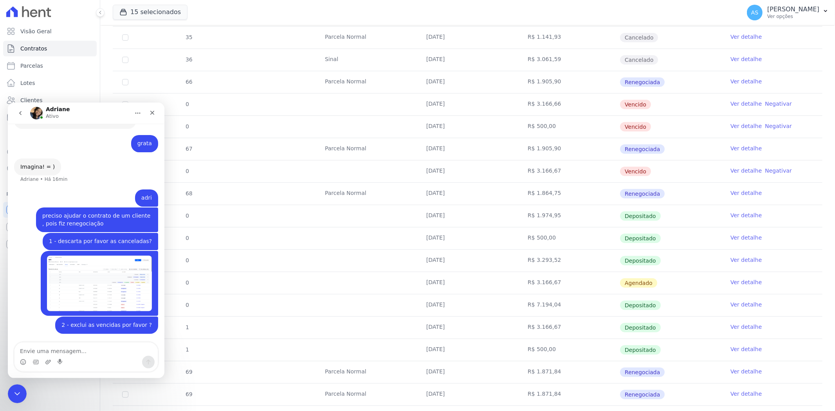
scroll to position [435, 0]
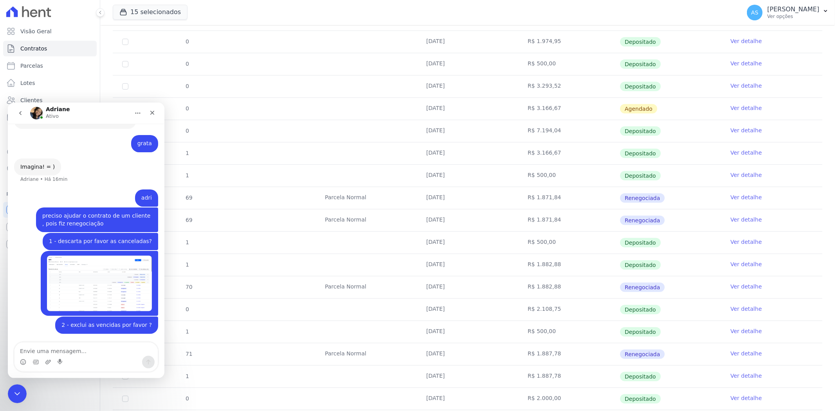
click at [22, 353] on textarea "Envie uma mensagem..." at bounding box center [85, 348] width 143 height 13
type textarea "exclui as em aberto pf"
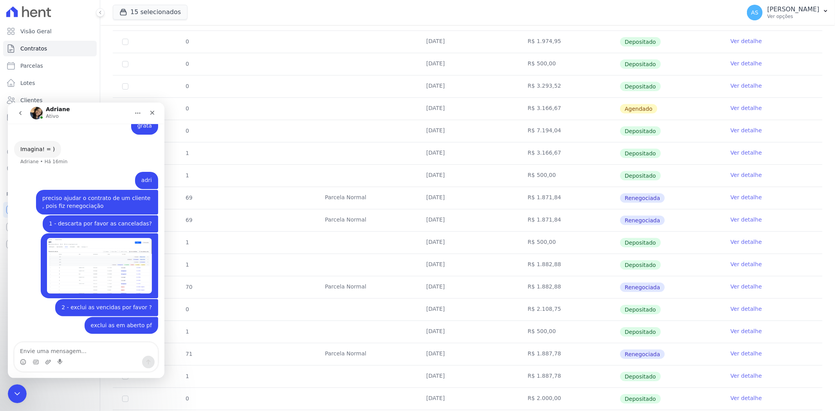
scroll to position [5644, 0]
click at [14, 386] on div "Fechar mensagem da Intercom" at bounding box center [16, 392] width 19 height 19
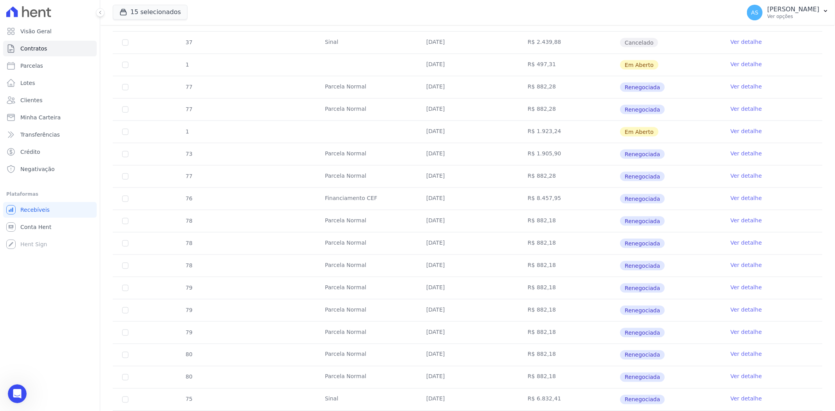
scroll to position [1008, 0]
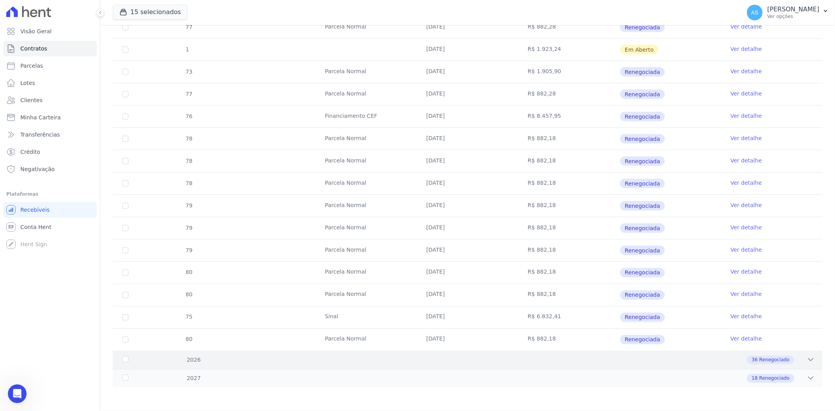
click at [806, 360] on icon at bounding box center [810, 360] width 8 height 8
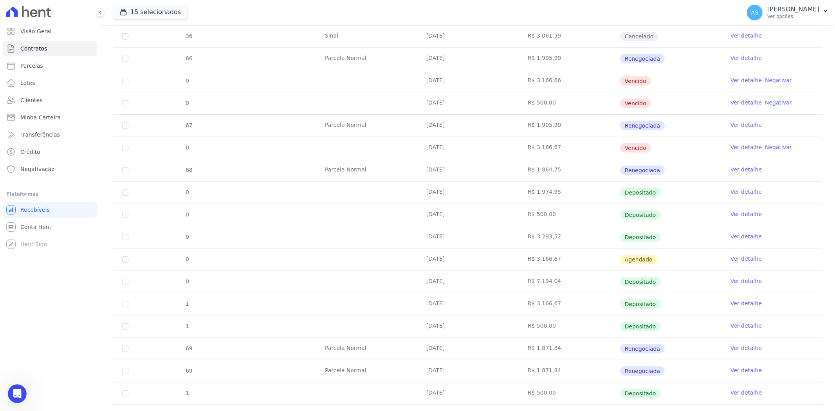
scroll to position [269, 0]
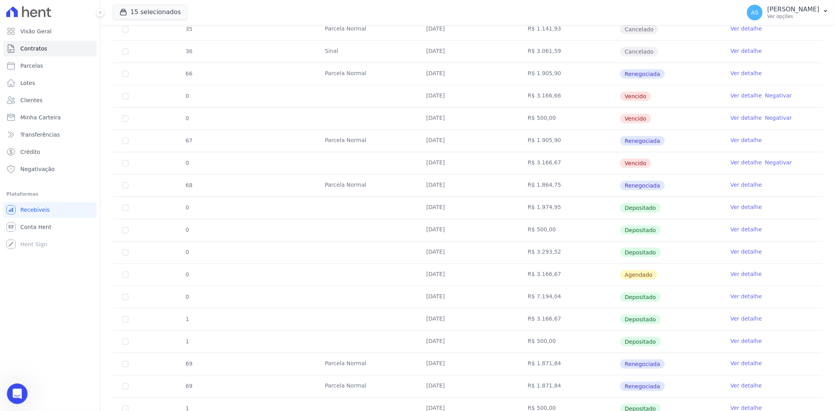
click at [18, 394] on icon "Abrir mensagem da Intercom" at bounding box center [16, 392] width 13 height 13
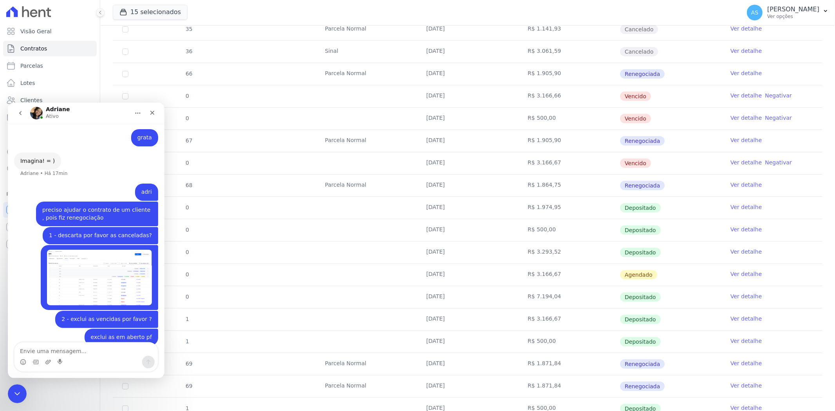
scroll to position [5645, 0]
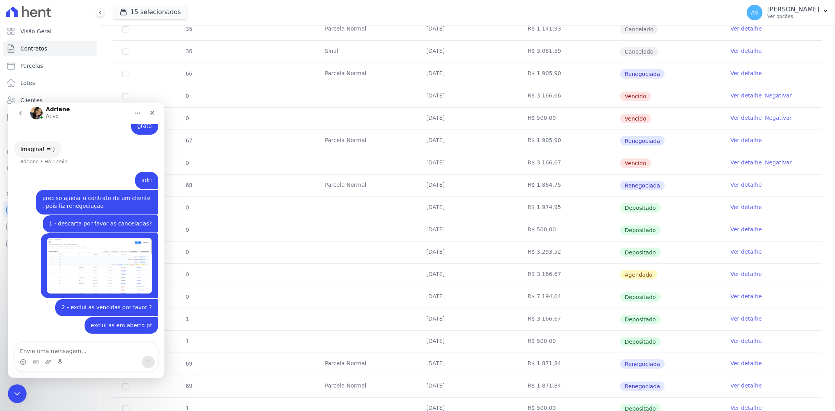
click at [41, 354] on textarea "Envie uma mensagem..." at bounding box center [85, 348] width 143 height 13
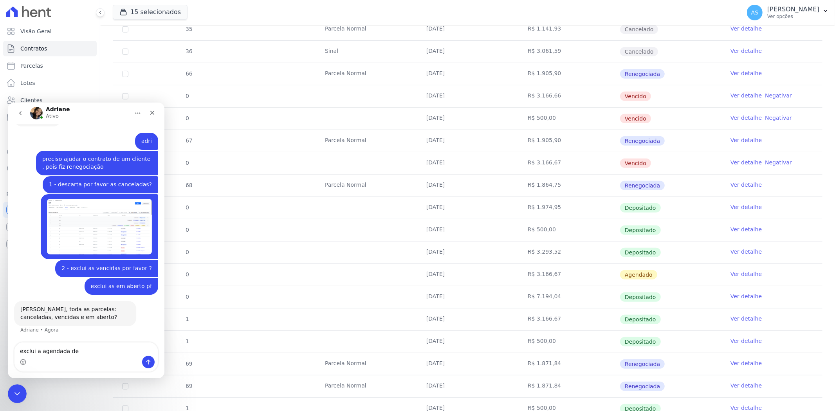
scroll to position [5676, 0]
type textarea "exclui a agendada de 15/05/2025"
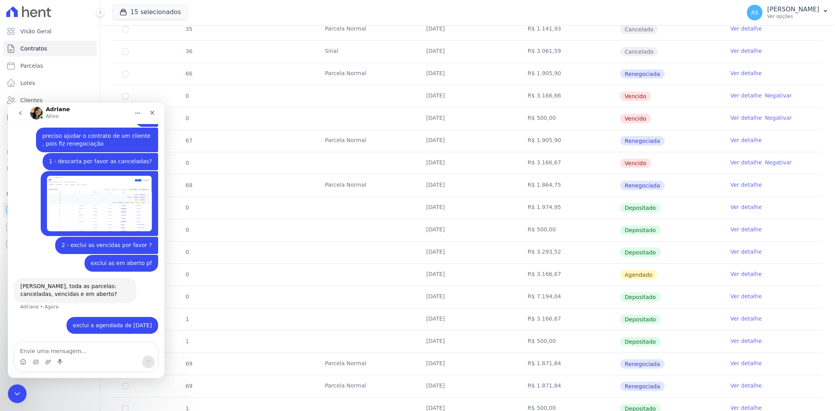
scroll to position [5699, 0]
type textarea "sim"
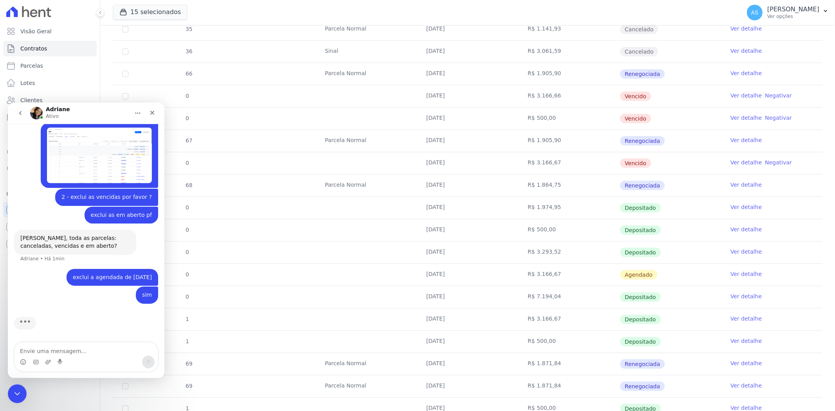
scroll to position [5746, 0]
click at [19, 388] on icon "Fechar mensagem da Intercom" at bounding box center [15, 392] width 9 height 9
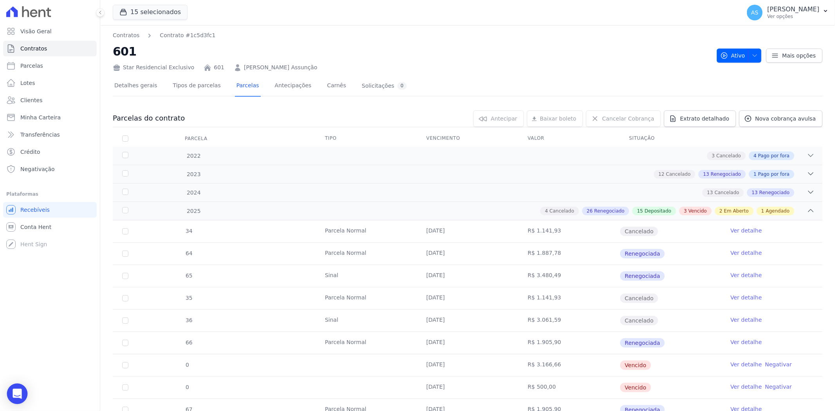
click at [22, 392] on div "Open Intercom Messenger" at bounding box center [17, 393] width 21 height 21
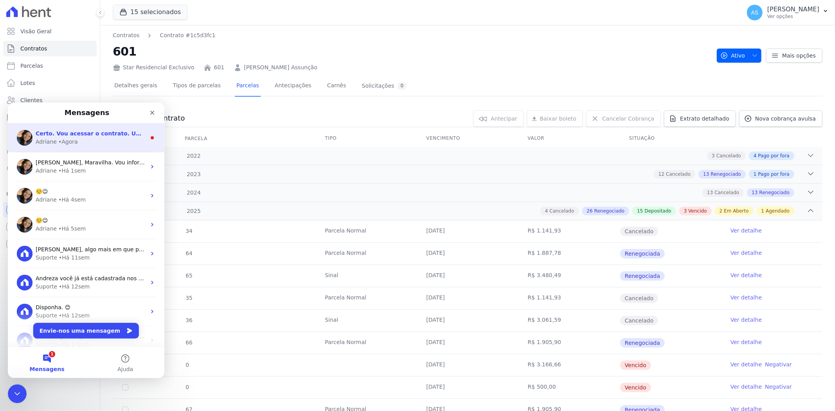
click at [69, 135] on span "Certo. Vou acessar o contrato. Um momento" at bounding box center [104, 133] width 137 height 6
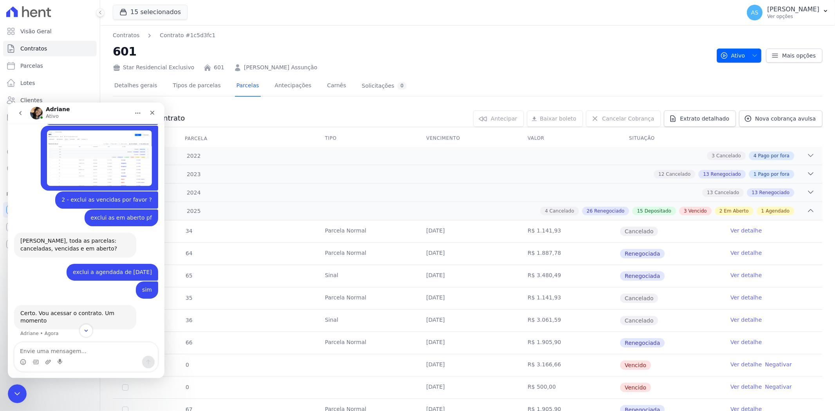
scroll to position [5740, 0]
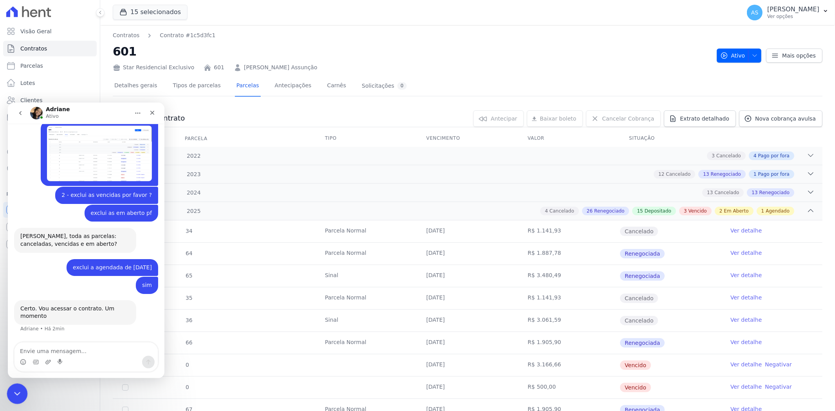
click at [18, 390] on icon "Fechar mensagem da Intercom" at bounding box center [15, 392] width 9 height 9
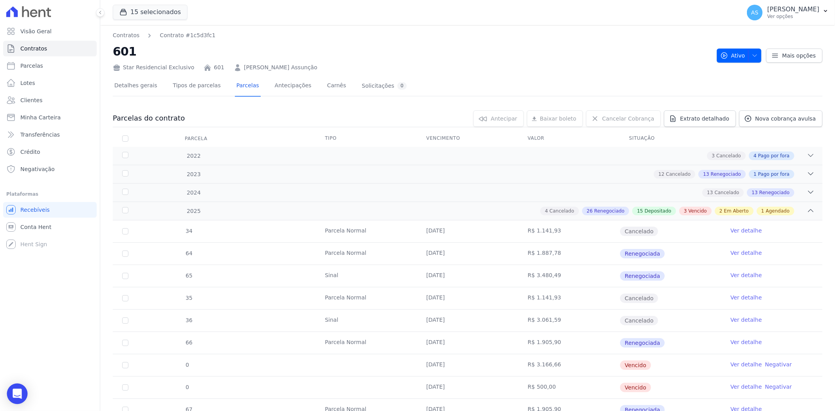
click at [13, 394] on icon "Open Intercom Messenger" at bounding box center [17, 394] width 10 height 10
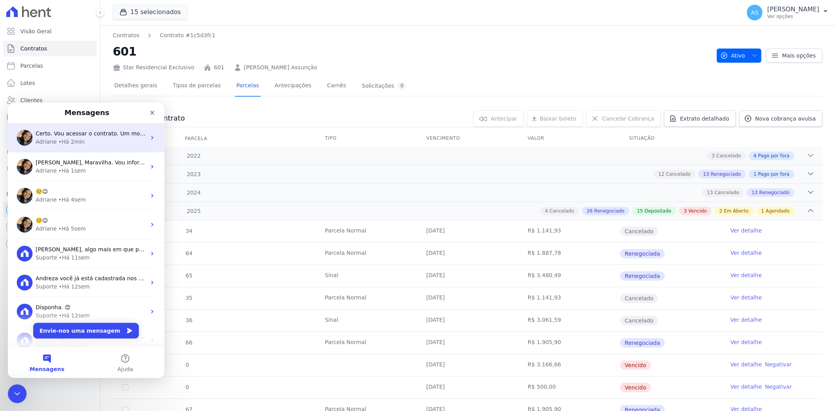
click at [110, 135] on span "Certo. Vou acessar o contrato. Um momento" at bounding box center [97, 133] width 122 height 6
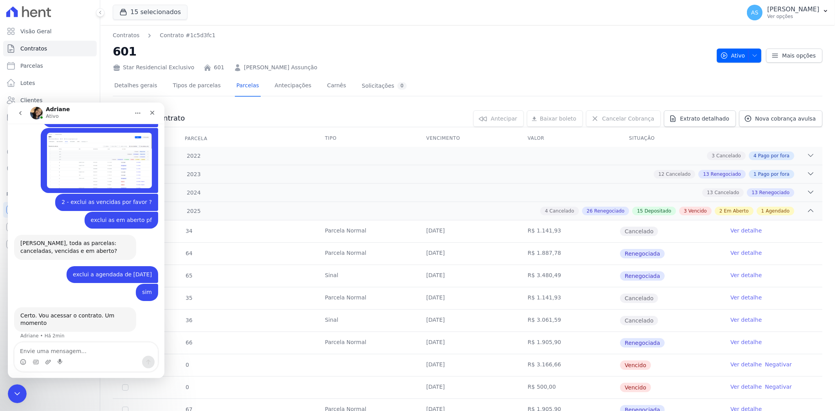
scroll to position [5740, 0]
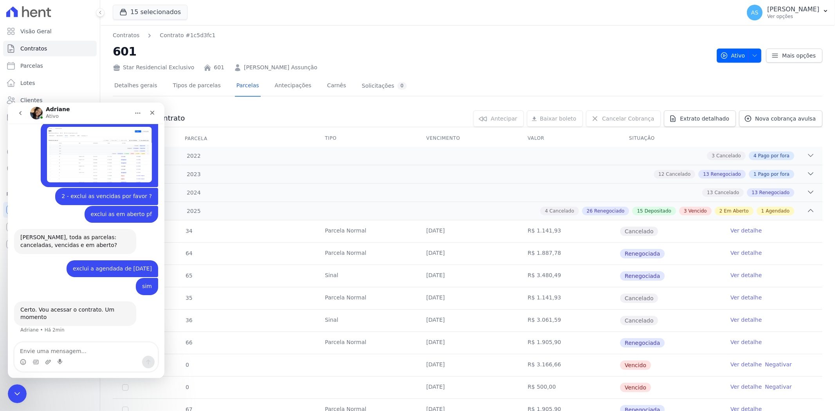
click at [32, 354] on textarea "Envie uma mensagem..." at bounding box center [85, 348] width 143 height 13
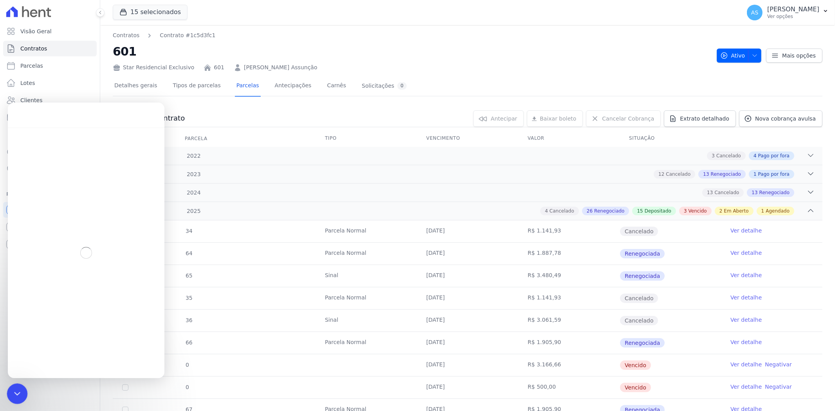
click at [16, 394] on icon "Fechar mensagem da Intercom" at bounding box center [15, 392] width 9 height 9
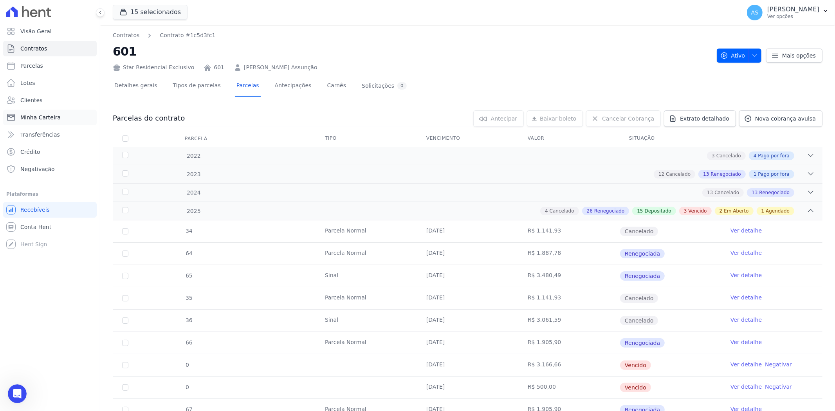
scroll to position [3503, 0]
click at [43, 117] on span "Minha Carteira" at bounding box center [40, 117] width 40 height 8
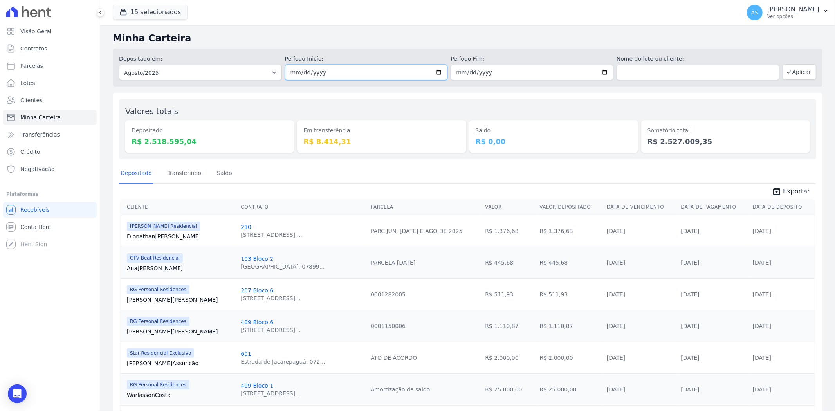
click at [435, 70] on input "[DATE]" at bounding box center [366, 73] width 163 height 16
type input "[DATE]"
click at [598, 71] on input "[DATE]" at bounding box center [531, 73] width 163 height 16
type input "[DATE]"
click at [798, 73] on button "Aplicar" at bounding box center [799, 72] width 34 height 16
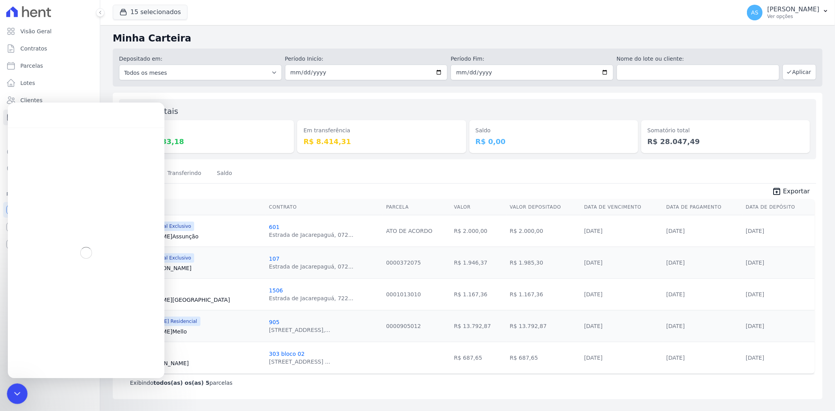
click at [7, 392] on div "Fechar mensagem da Intercom" at bounding box center [16, 392] width 19 height 19
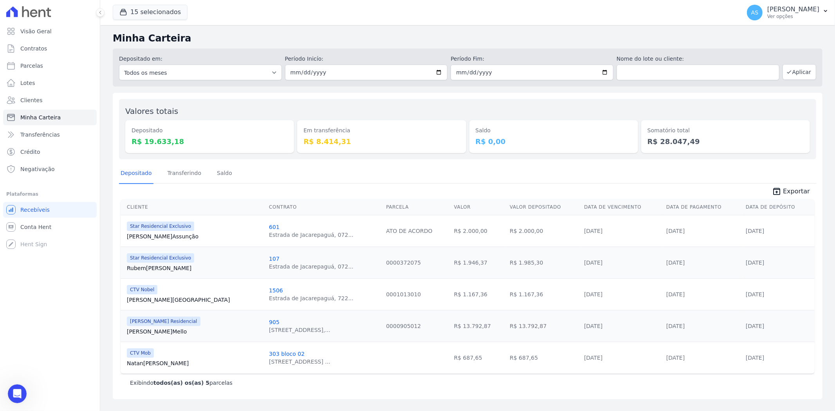
scroll to position [5740, 0]
click at [186, 175] on link "Transferindo" at bounding box center [184, 174] width 37 height 20
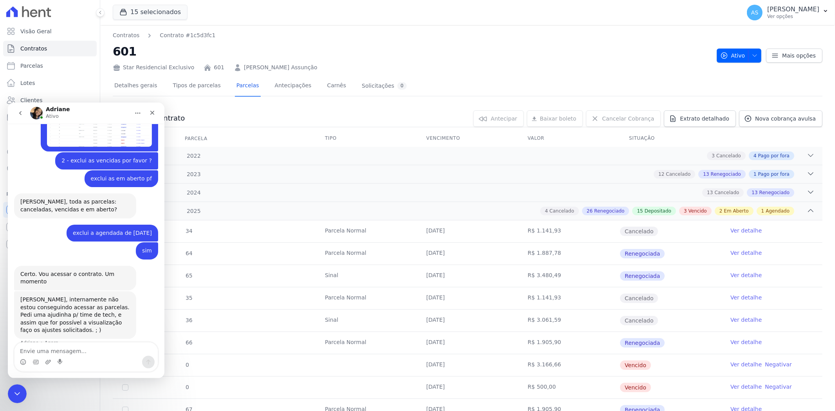
scroll to position [5789, 0]
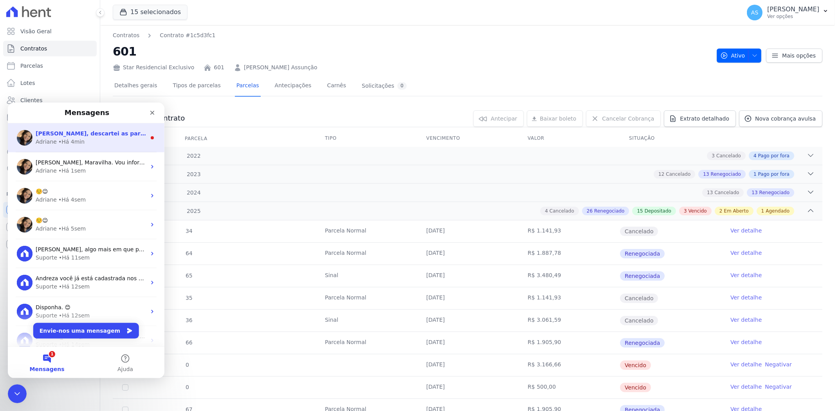
click at [98, 132] on span "[PERSON_NAME], descartei as parcelas: canceladas, vencidas e em aberto. Porém v…" at bounding box center [247, 133] width 423 height 6
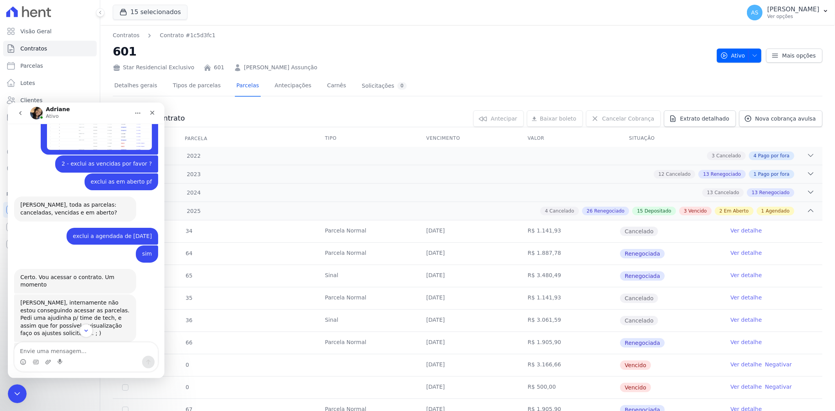
scroll to position [5829, 0]
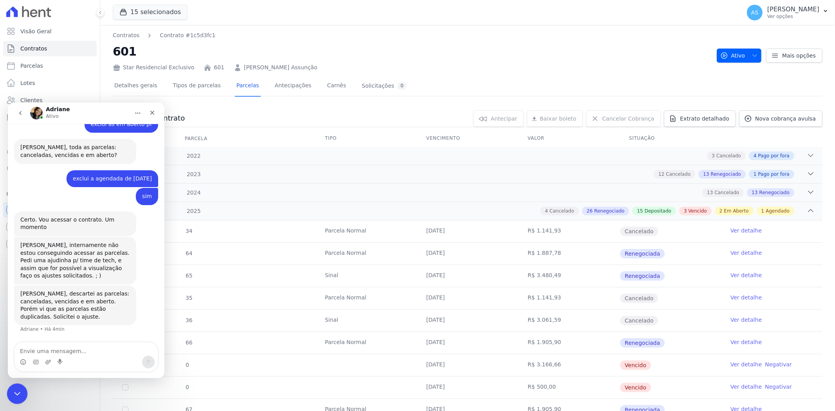
click at [18, 398] on div "Fechar mensagem da Intercom" at bounding box center [16, 392] width 19 height 19
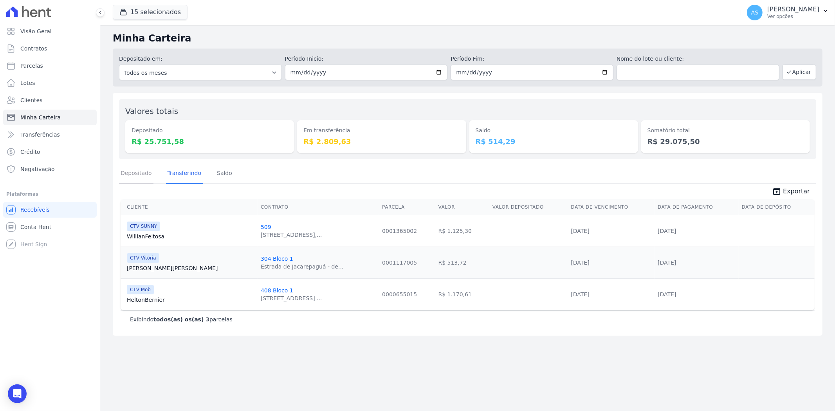
click at [134, 171] on link "Depositado" at bounding box center [136, 174] width 34 height 20
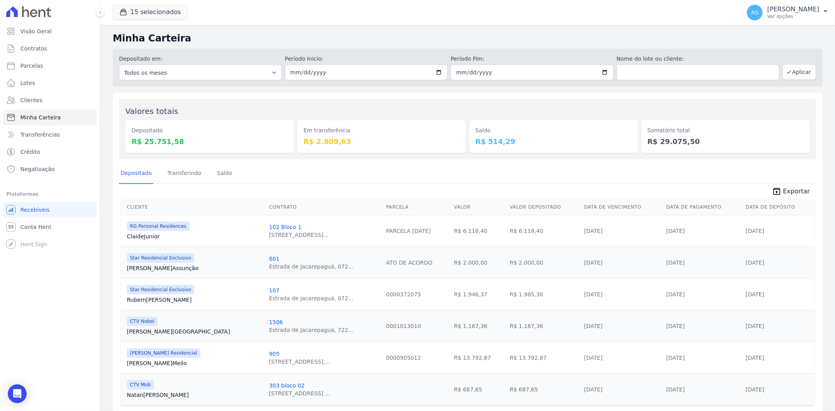
scroll to position [26, 0]
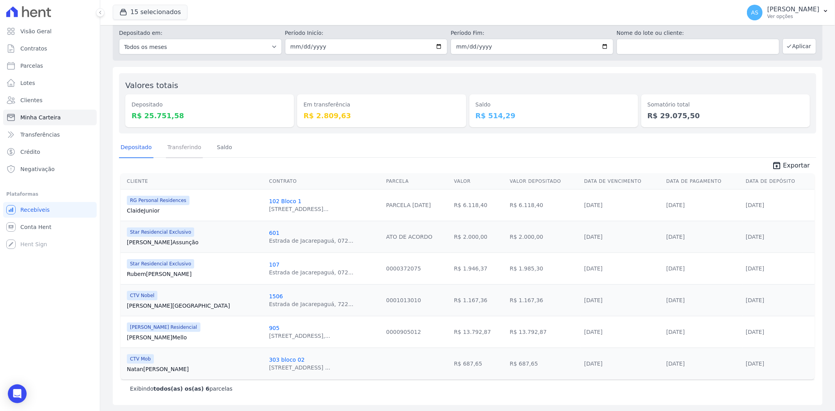
click at [182, 146] on link "Transferindo" at bounding box center [184, 148] width 37 height 20
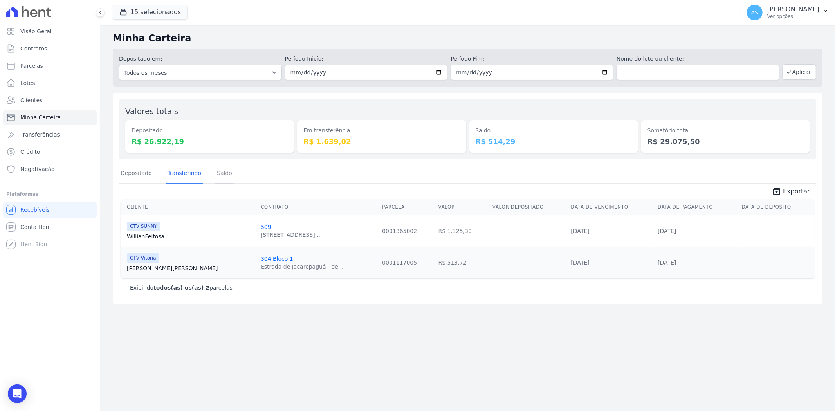
click at [223, 170] on link "Saldo" at bounding box center [224, 174] width 18 height 20
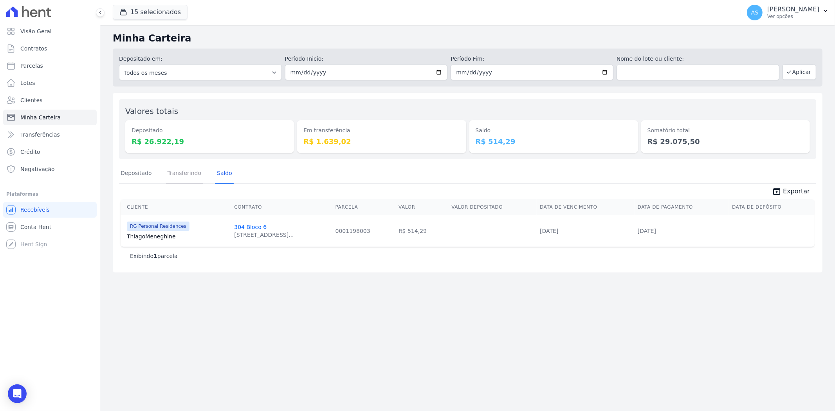
click at [183, 174] on link "Transferindo" at bounding box center [184, 174] width 37 height 20
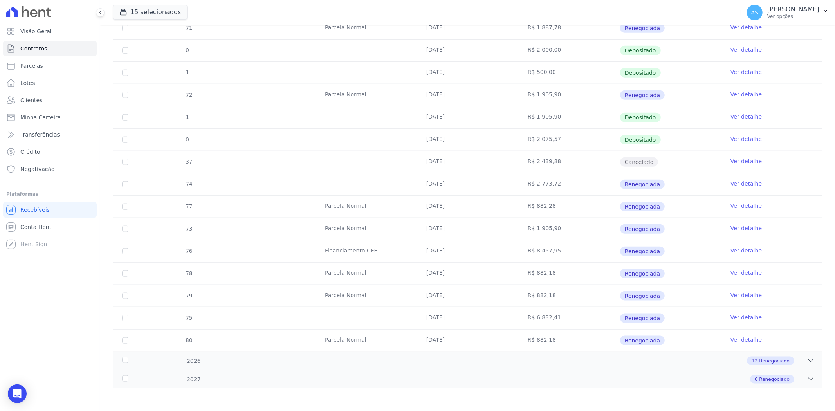
scroll to position [673, 0]
click at [730, 204] on link "Ver detalhe" at bounding box center [745, 205] width 31 height 8
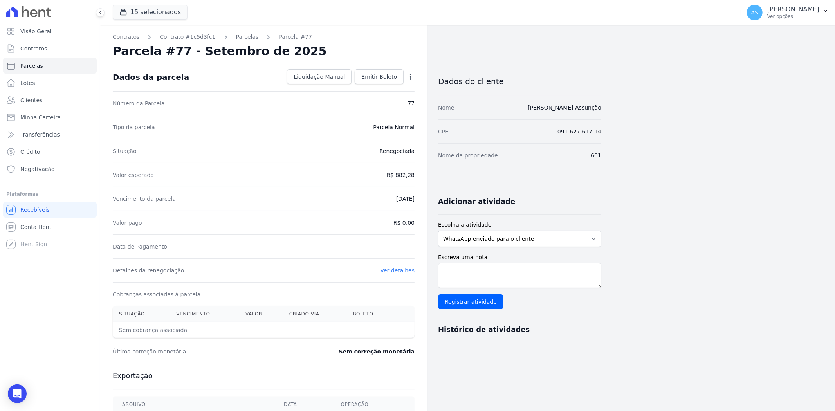
click at [411, 77] on icon "button" at bounding box center [411, 77] width 2 height 6
click at [368, 83] on link "Alterar" at bounding box center [376, 87] width 69 height 14
drag, startPoint x: 380, startPoint y: 175, endPoint x: 441, endPoint y: 175, distance: 60.7
click at [441, 175] on div "Contratos Contrato #1c5d3fc1 Parcelas Parcela #77 Parcela #77 - Setembro de 202…" at bounding box center [350, 275] width 501 height 501
click at [824, 11] on icon "button" at bounding box center [825, 11] width 3 height 2
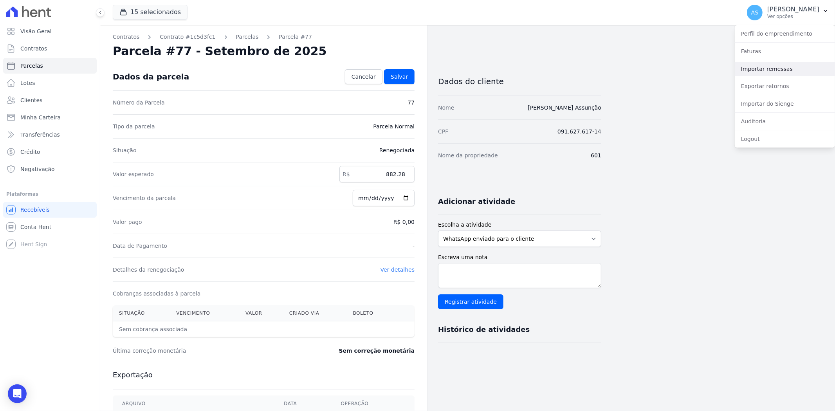
click at [755, 68] on link "Importar remessas" at bounding box center [784, 69] width 100 height 14
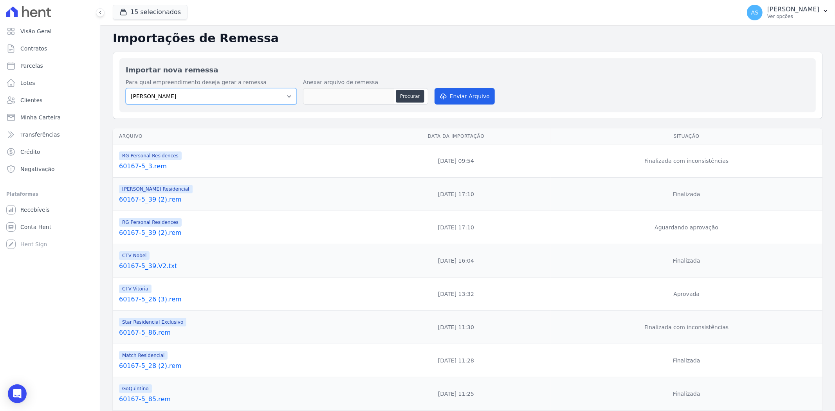
click at [288, 97] on select "Amaré Arpoador Art Prime - Irajá ÁUREOS B. Unique CTV Beat Residencial CTV Mob …" at bounding box center [211, 96] width 171 height 16
select select "3080d1e2-7387-437c-80c1-67f69b47e020"
click at [126, 88] on select "Amaré Arpoador Art Prime - Irajá ÁUREOS B. Unique CTV Beat Residencial CTV Mob …" at bounding box center [211, 96] width 171 height 16
click at [409, 96] on button "Procurar" at bounding box center [410, 96] width 28 height 13
type input "60167-5_87.rem"
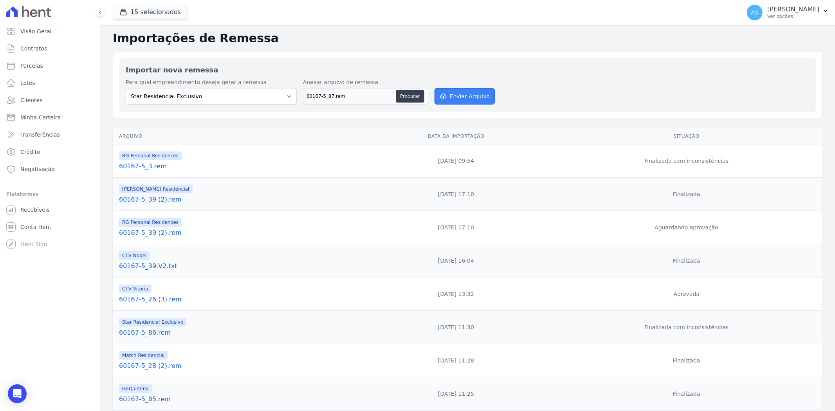
click at [461, 96] on button "Enviar Arquivo" at bounding box center [464, 96] width 60 height 16
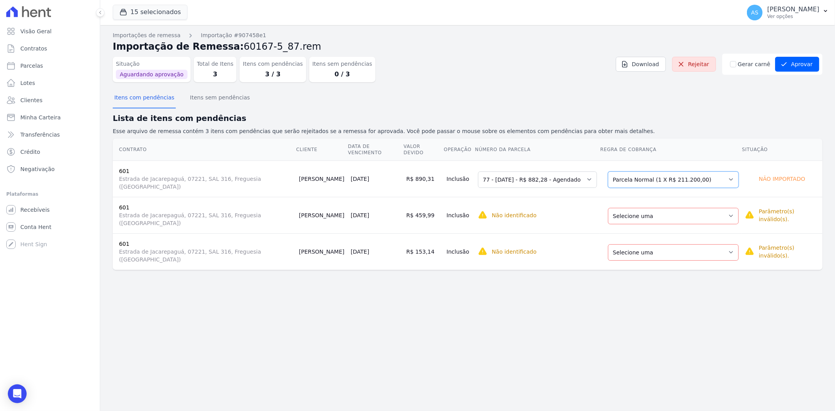
click at [724, 171] on select "Selecione uma Nova Parcela Avulsa Parcela Avulsa Existente Intercalada (2 X R$ …" at bounding box center [673, 179] width 131 height 16
click at [722, 208] on select "Selecione uma Nova Parcela Avulsa Parcela Avulsa Existente Intercalada (2 X R$ …" at bounding box center [673, 216] width 131 height 16
click at [722, 244] on select "Selecione uma Nova Parcela Avulsa Parcela Avulsa Existente Intercalada (2 X R$ …" at bounding box center [673, 252] width 131 height 16
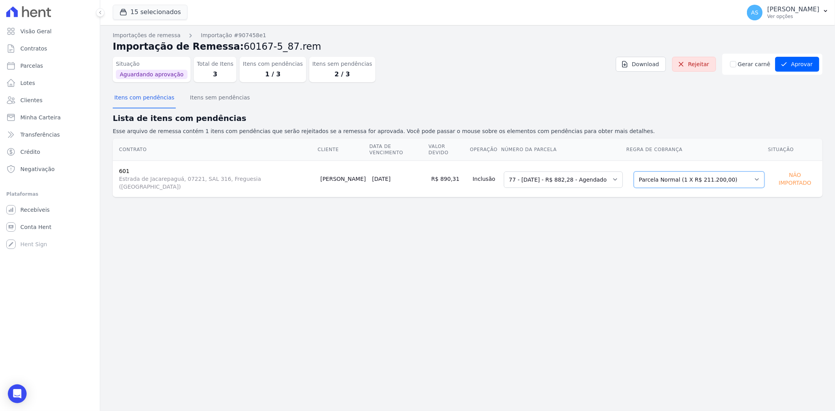
click at [737, 173] on select "Selecione uma Nova Parcela Avulsa Parcela Avulsa Existente Intercalada (2 X R$ …" at bounding box center [698, 179] width 131 height 16
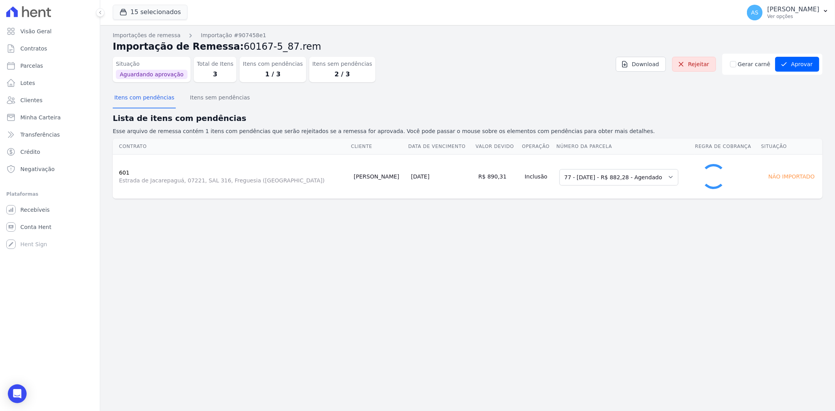
select select "0"
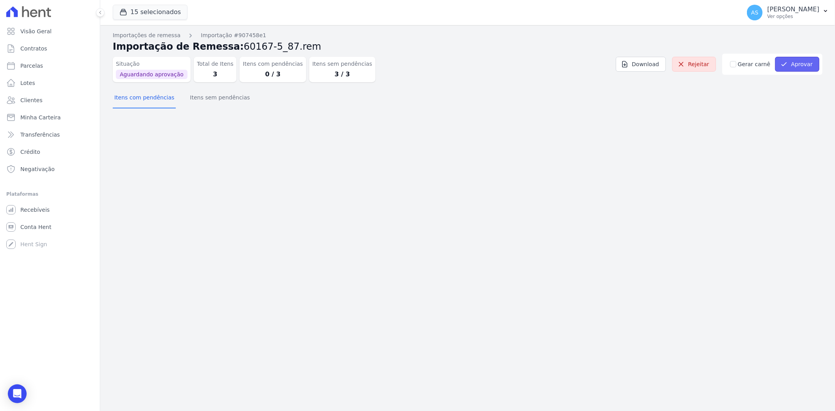
click at [800, 61] on button "Aprovar" at bounding box center [797, 64] width 44 height 15
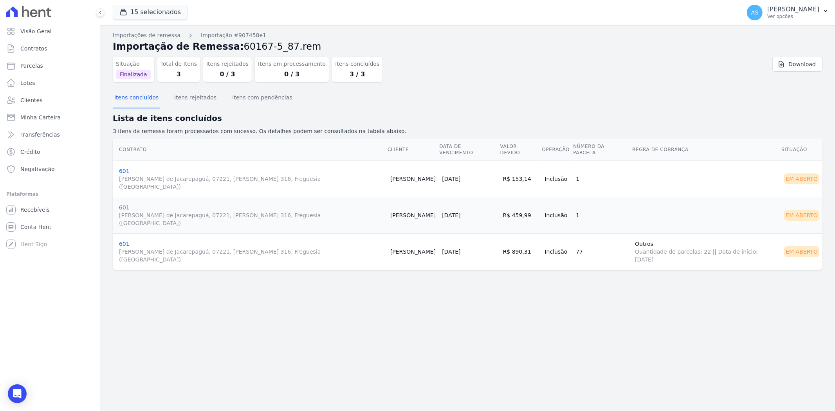
click at [122, 168] on link "[STREET_ADDRESS][PERSON_NAME][PERSON_NAME]" at bounding box center [251, 179] width 265 height 23
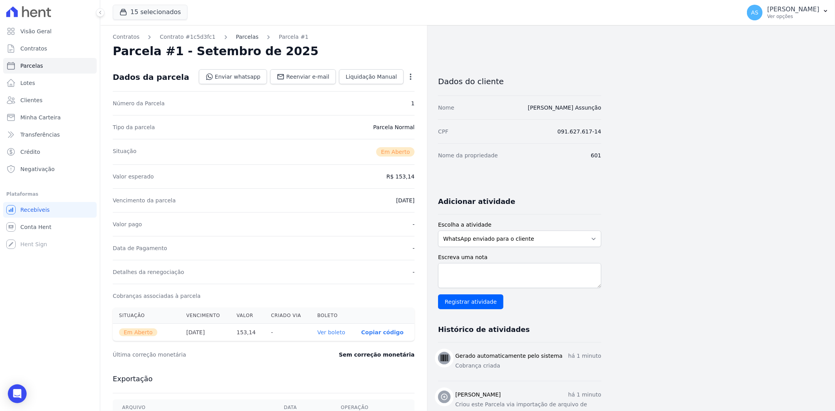
click at [236, 36] on link "Parcelas" at bounding box center [247, 37] width 23 height 8
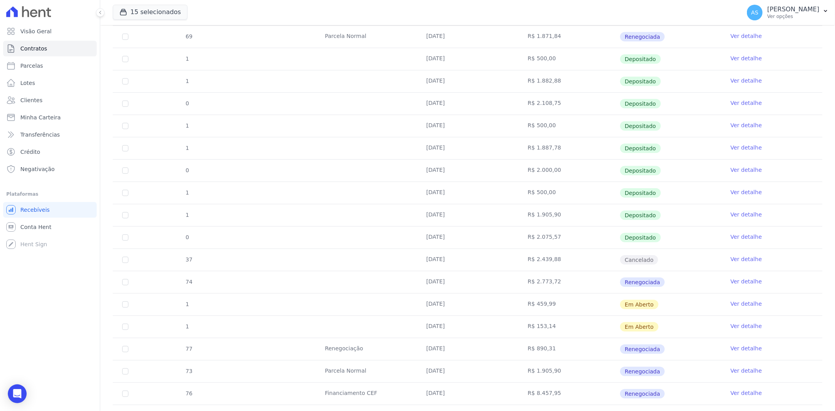
scroll to position [477, 0]
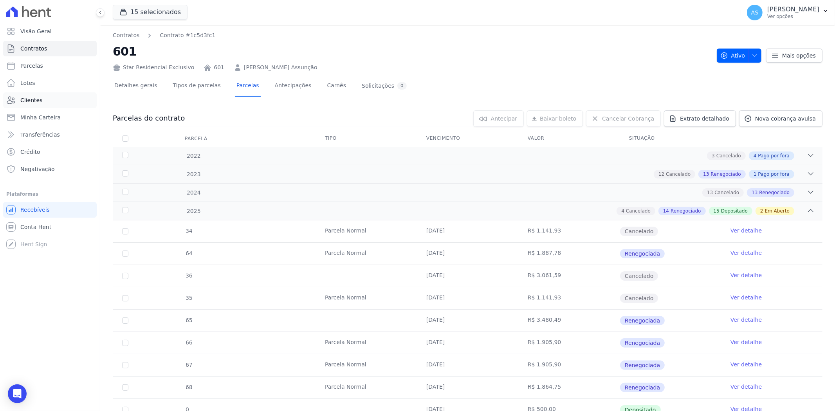
click at [21, 100] on span "Clientes" at bounding box center [31, 100] width 22 height 8
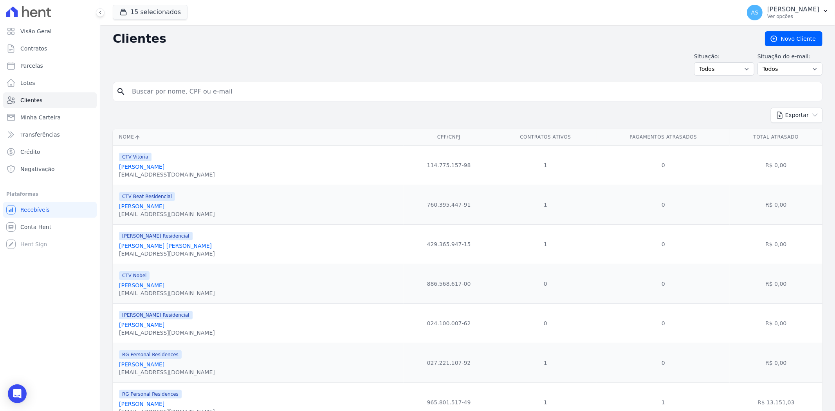
click at [156, 92] on input "search" at bounding box center [472, 92] width 691 height 16
type input "[PERSON_NAME] [PERSON_NAME] Vinheiro"
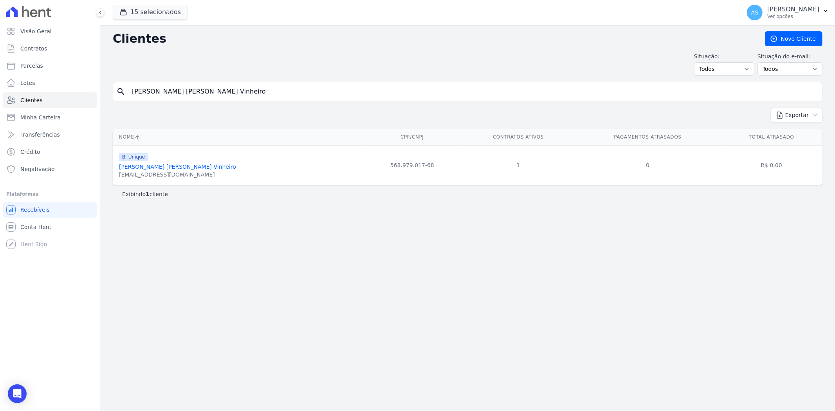
click at [137, 167] on link "[PERSON_NAME] [PERSON_NAME] Vinheiro" at bounding box center [177, 167] width 117 height 6
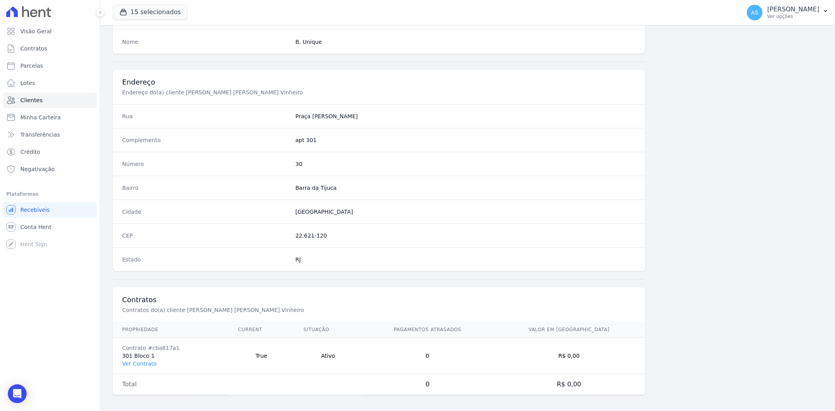
scroll to position [322, 0]
click at [140, 359] on link "Ver Contrato" at bounding box center [139, 360] width 34 height 6
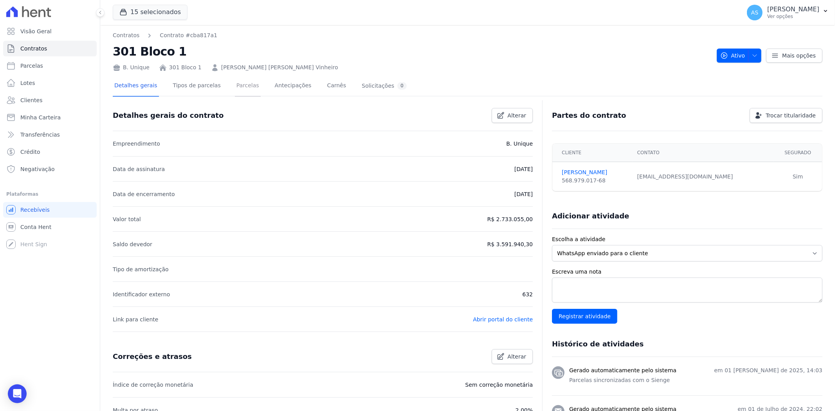
click at [235, 83] on link "Parcelas" at bounding box center [248, 86] width 26 height 21
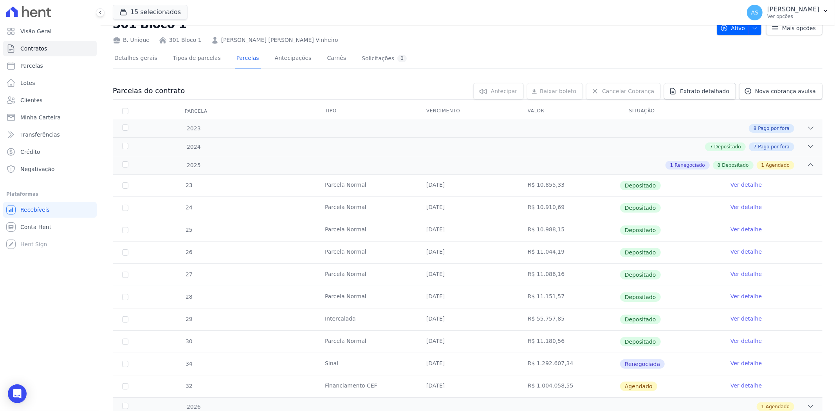
scroll to position [56, 0]
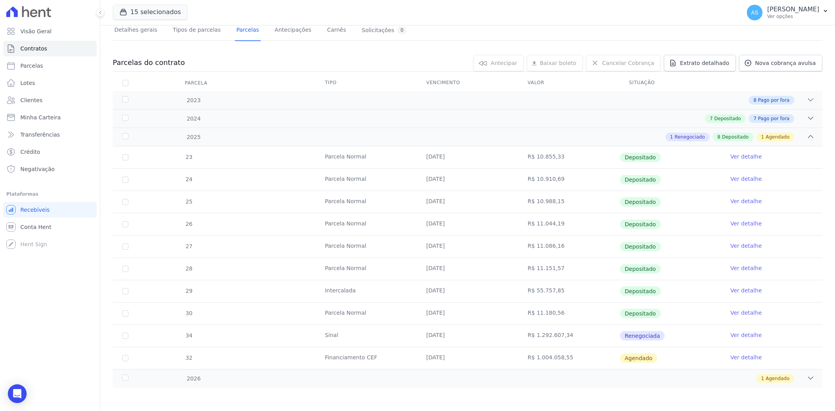
click at [743, 336] on link "Ver detalhe" at bounding box center [745, 335] width 31 height 8
